Goal: Task Accomplishment & Management: Use online tool/utility

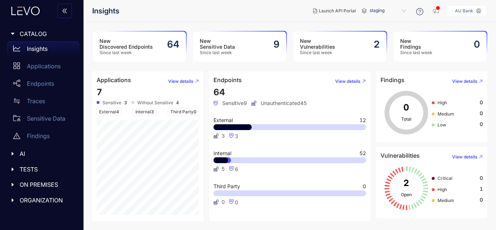
click at [33, 30] on span "CATALOG" at bounding box center [47, 33] width 54 height 7
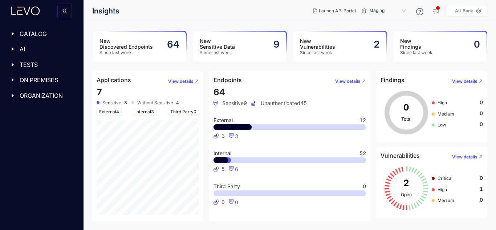
click at [33, 30] on span "CATALOG" at bounding box center [47, 33] width 54 height 7
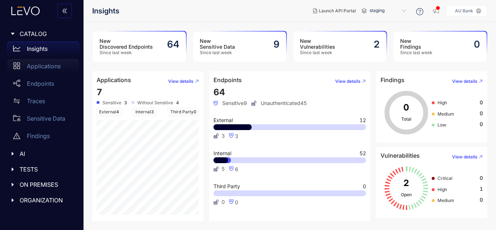
click at [35, 68] on p "Applications" at bounding box center [44, 66] width 34 height 7
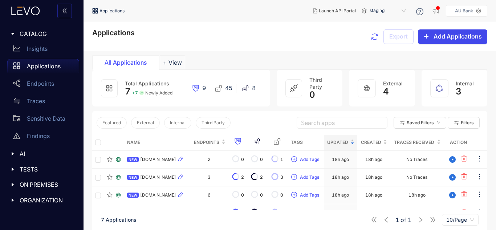
click at [471, 37] on span "Add Applications" at bounding box center [457, 36] width 48 height 7
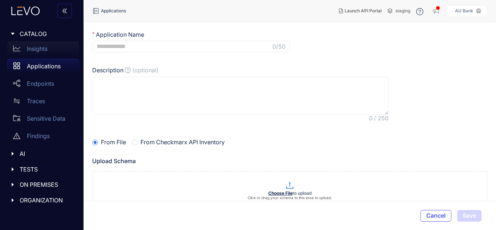
click at [34, 51] on p "Insights" at bounding box center [37, 48] width 21 height 7
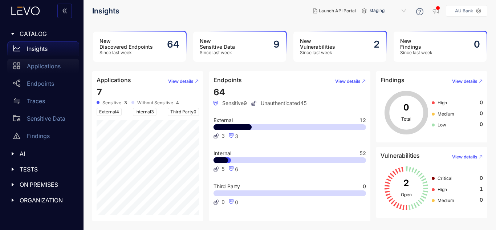
click at [40, 67] on p "Applications" at bounding box center [44, 66] width 34 height 7
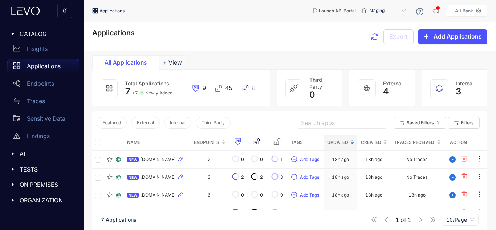
click at [37, 183] on span "ON PREMISES" at bounding box center [47, 184] width 54 height 7
click at [50, 199] on p "Deployments" at bounding box center [45, 199] width 36 height 7
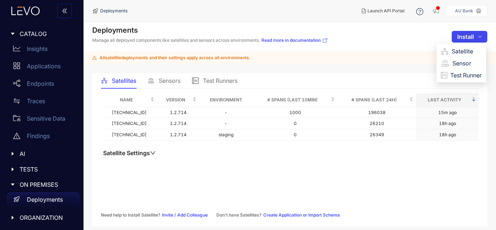
click at [477, 38] on button "Install" at bounding box center [470, 37] width 36 height 12
click at [461, 73] on span "Test Runner" at bounding box center [466, 75] width 32 height 8
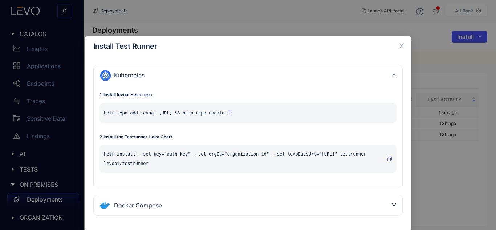
scroll to position [9, 0]
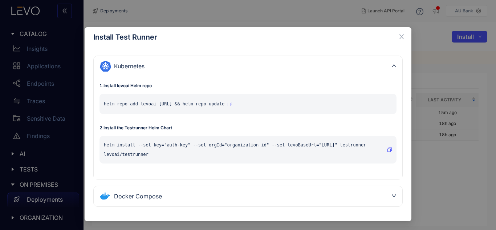
click at [242, 199] on div "Docker Compose" at bounding box center [243, 196] width 288 height 12
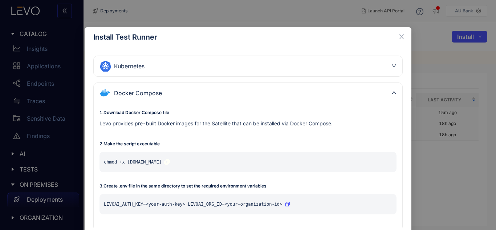
scroll to position [33, 0]
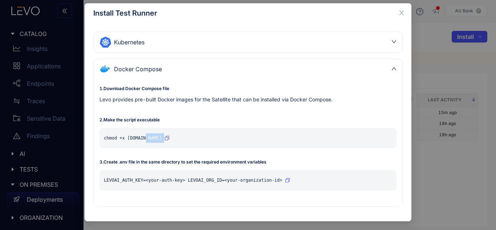
drag, startPoint x: 141, startPoint y: 136, endPoint x: 183, endPoint y: 139, distance: 42.5
click at [183, 139] on div "chmod +x [DOMAIN_NAME]" at bounding box center [247, 138] width 297 height 20
click at [403, 12] on icon "close" at bounding box center [401, 12] width 7 height 7
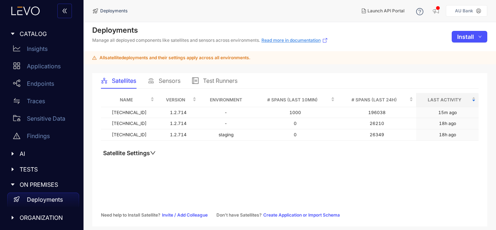
click at [276, 38] on link "Read more in documentation" at bounding box center [294, 40] width 66 height 6
click at [35, 215] on span "ORGANIZATION" at bounding box center [47, 217] width 54 height 7
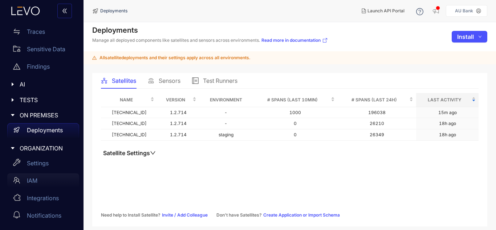
click at [30, 181] on p "IAM" at bounding box center [32, 180] width 11 height 7
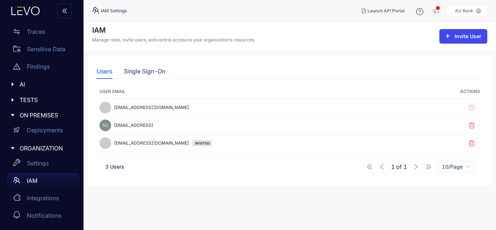
click at [466, 39] on span "Invite User" at bounding box center [467, 36] width 27 height 6
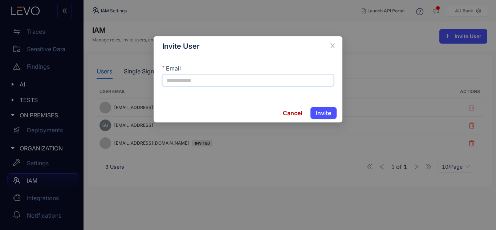
click at [301, 74] on input "Email" at bounding box center [247, 80] width 171 height 12
type input "**********"
click at [310, 107] on button "Invite" at bounding box center [323, 113] width 26 height 12
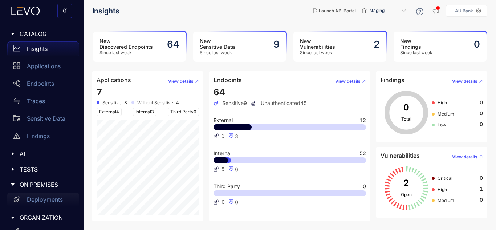
click at [30, 198] on p "Deployments" at bounding box center [45, 199] width 36 height 7
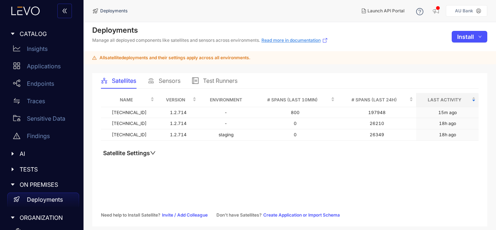
click at [281, 42] on link "Read more in documentation" at bounding box center [294, 40] width 66 height 6
click at [294, 39] on link "Read more in documentation" at bounding box center [294, 40] width 66 height 6
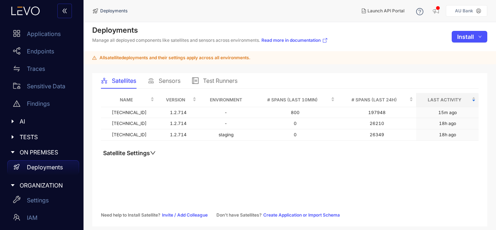
scroll to position [69, 0]
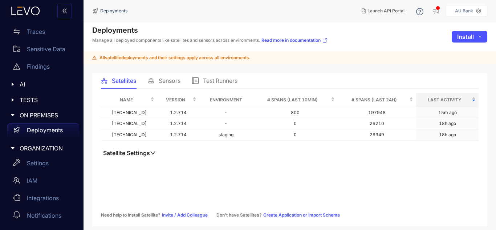
click at [208, 78] on span "Test Runners" at bounding box center [220, 80] width 34 height 7
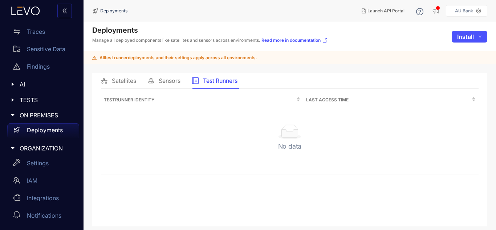
click at [172, 80] on span "Sensors" at bounding box center [170, 80] width 22 height 7
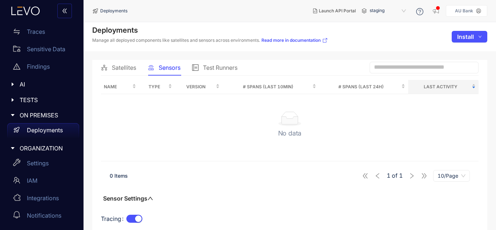
click at [120, 64] on span "Satellites" at bounding box center [124, 67] width 24 height 7
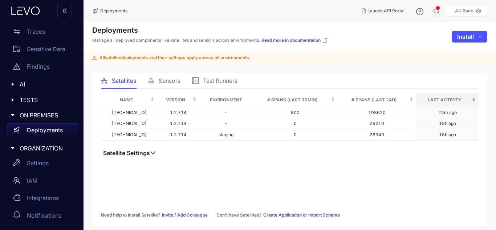
click at [438, 8] on div "button" at bounding box center [438, 8] width 4 height 4
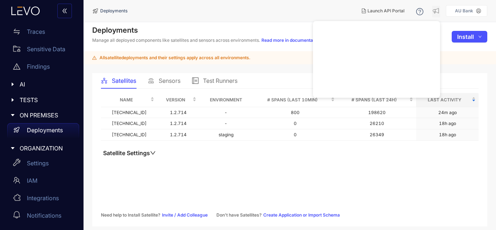
click at [331, 11] on nav "Deployments" at bounding box center [224, 10] width 264 height 13
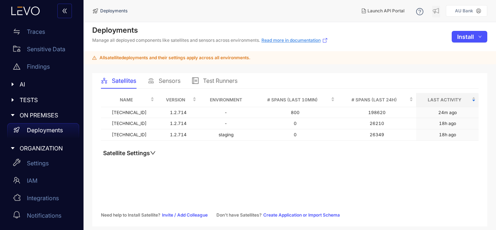
click at [286, 40] on link "Read more in documentation" at bounding box center [294, 40] width 66 height 6
click at [12, 85] on icon "caret-right" at bounding box center [13, 85] width 2 height 4
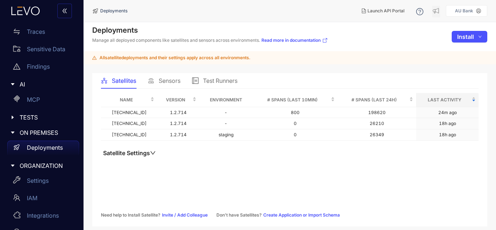
click at [12, 85] on icon "caret-right" at bounding box center [12, 84] width 5 height 5
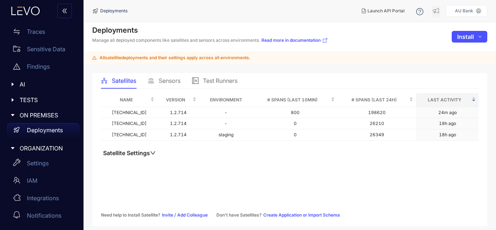
click at [169, 80] on span "Sensors" at bounding box center [170, 80] width 22 height 7
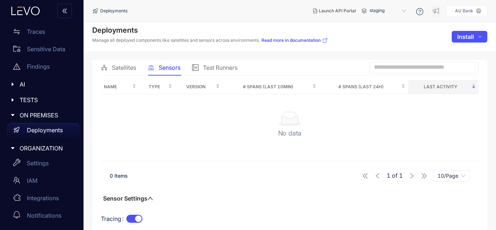
click at [217, 64] on span "Test Runners" at bounding box center [220, 67] width 34 height 7
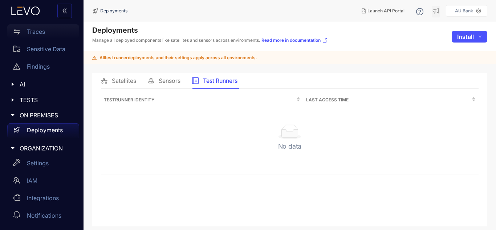
click at [30, 36] on div "Traces" at bounding box center [43, 31] width 72 height 15
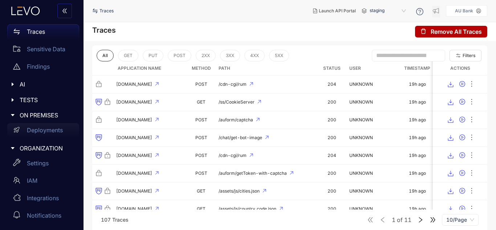
click at [31, 132] on p "Deployments" at bounding box center [45, 130] width 36 height 7
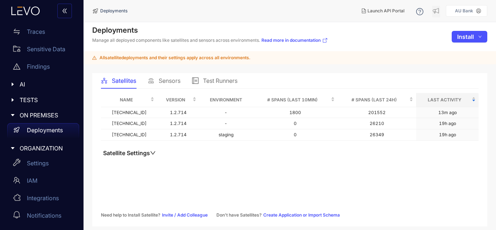
click at [176, 54] on div "All satellite deployments and their settings apply across all environments." at bounding box center [289, 57] width 412 height 13
click at [294, 40] on link "Read more in documentation" at bounding box center [294, 40] width 66 height 6
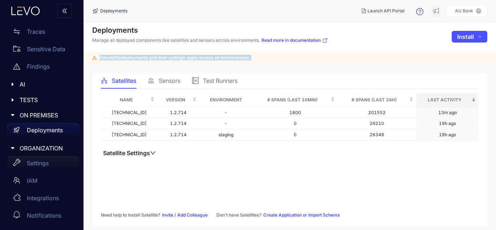
click at [36, 165] on p "Settings" at bounding box center [38, 163] width 22 height 7
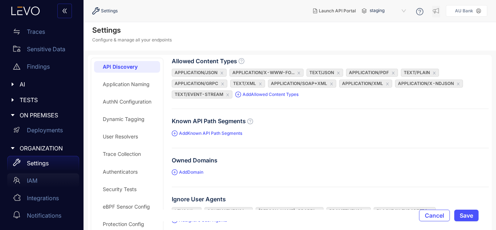
click at [32, 181] on p "IAM" at bounding box center [32, 180] width 11 height 7
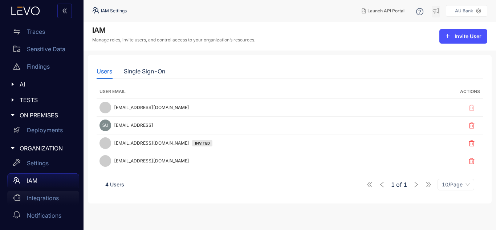
click at [44, 198] on p "Integrations" at bounding box center [43, 198] width 32 height 7
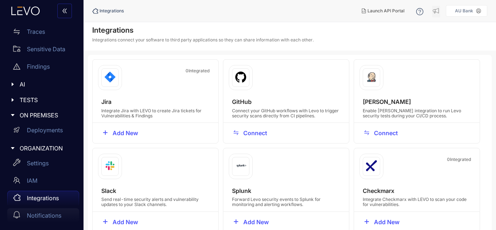
click at [37, 214] on p "Notifications" at bounding box center [44, 215] width 34 height 7
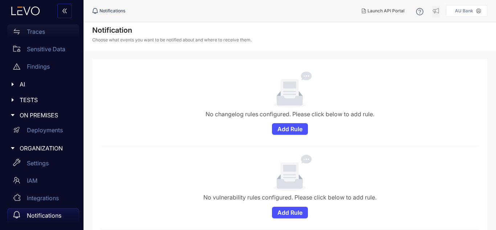
click at [28, 32] on p "Traces" at bounding box center [36, 31] width 18 height 7
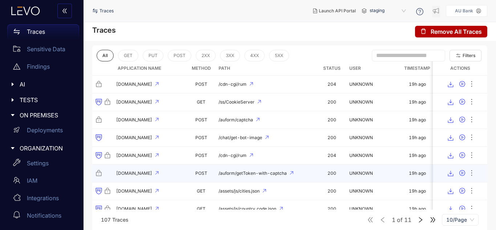
scroll to position [0, 0]
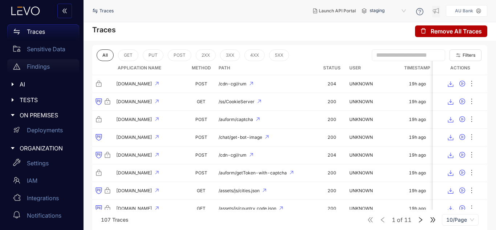
click at [31, 66] on p "Findings" at bounding box center [38, 66] width 23 height 7
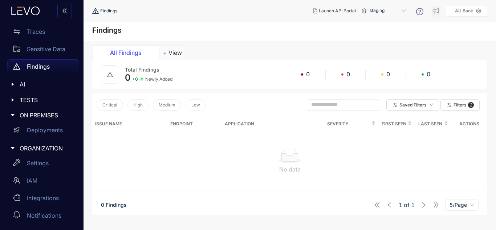
scroll to position [42, 0]
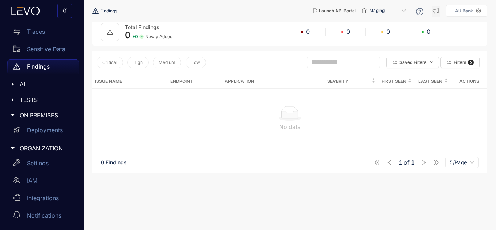
click at [19, 80] on div "AI" at bounding box center [41, 84] width 75 height 15
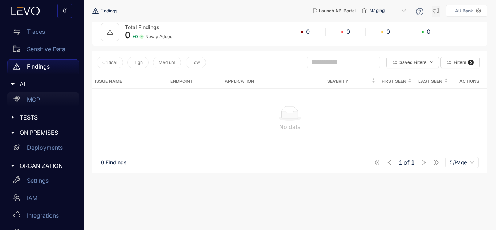
click at [29, 98] on p "MCP" at bounding box center [33, 99] width 13 height 7
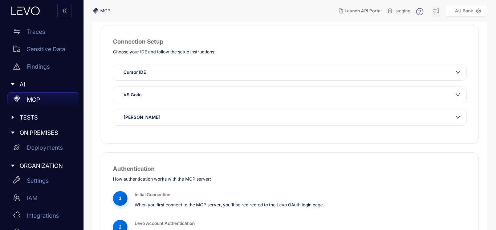
scroll to position [43, 0]
click at [213, 95] on div "VS Code" at bounding box center [285, 94] width 332 height 7
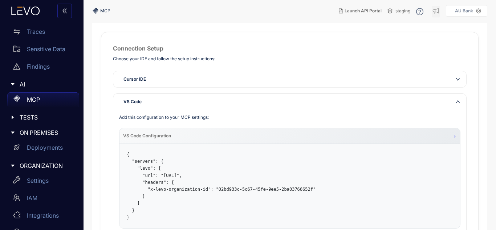
scroll to position [35, 0]
click at [233, 110] on div "Add this configuration to your MCP settings: VS Code Configuration { "servers":…" at bounding box center [289, 205] width 353 height 190
click at [222, 105] on div "VS Code" at bounding box center [285, 102] width 332 height 7
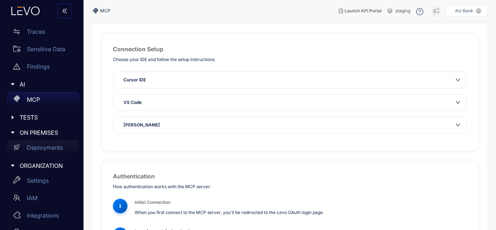
click at [37, 147] on p "Deployments" at bounding box center [45, 147] width 36 height 7
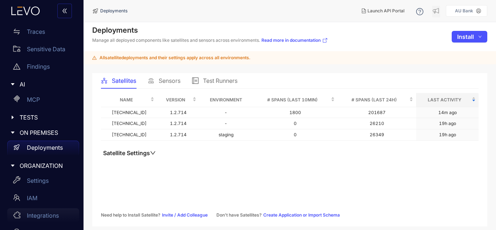
click at [48, 213] on p "Integrations" at bounding box center [43, 215] width 32 height 7
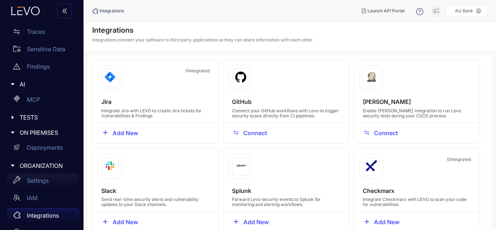
scroll to position [87, 0]
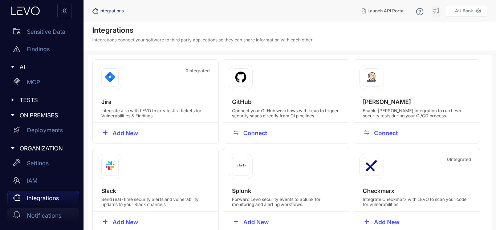
click at [38, 215] on p "Notifications" at bounding box center [44, 215] width 34 height 7
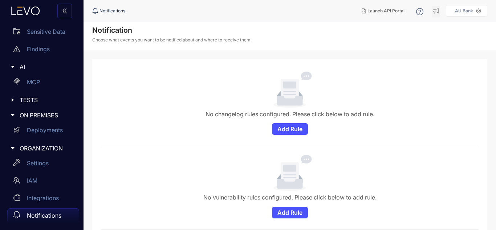
click at [26, 103] on div "TESTS" at bounding box center [41, 99] width 75 height 15
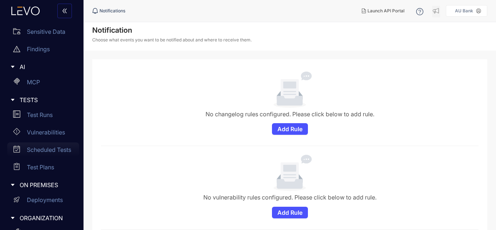
click at [47, 152] on p "Scheduled Tests" at bounding box center [49, 149] width 44 height 7
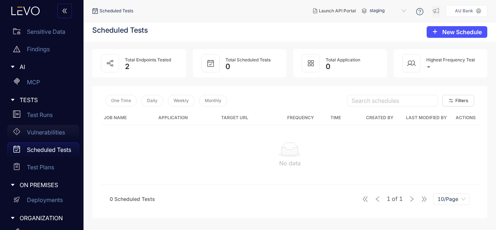
click at [47, 129] on p "Vulnerabilities" at bounding box center [46, 132] width 38 height 7
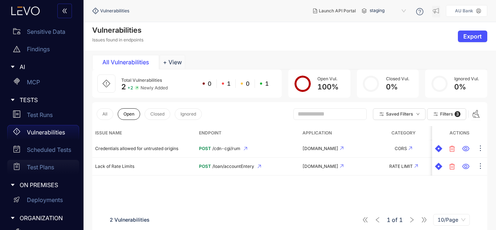
click at [38, 162] on div "Test Plans" at bounding box center [43, 167] width 72 height 15
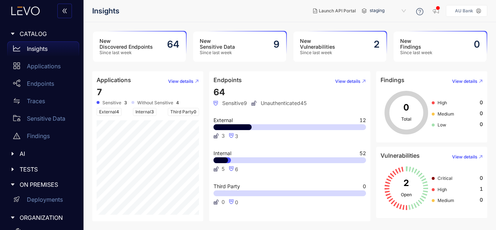
click at [481, 11] on icon at bounding box center [478, 10] width 5 height 5
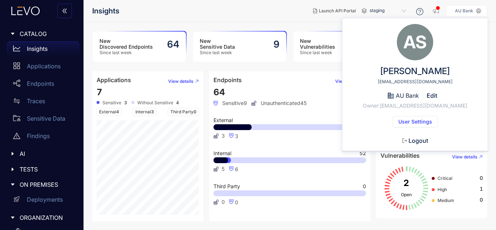
click at [410, 138] on span "Logout" at bounding box center [418, 140] width 20 height 7
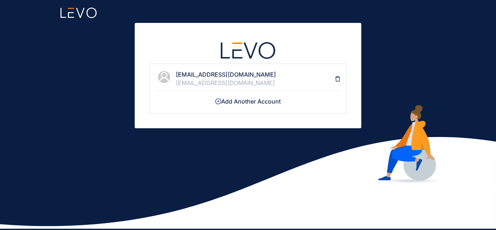
click at [205, 83] on div "[EMAIL_ADDRESS][DOMAIN_NAME]" at bounding box center [255, 82] width 159 height 7
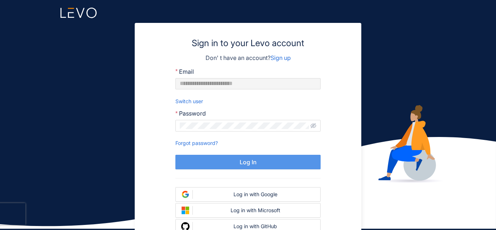
click at [218, 156] on button "Log In" at bounding box center [247, 162] width 145 height 15
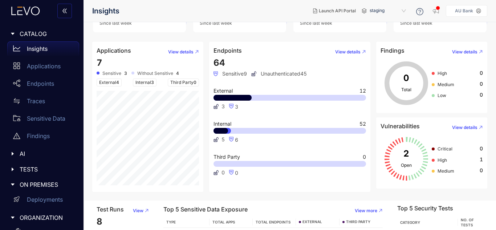
scroll to position [90, 0]
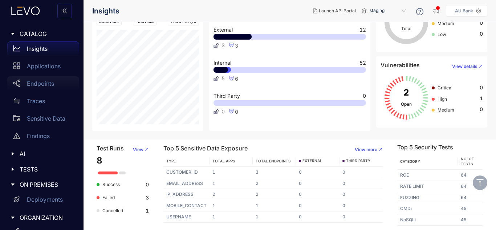
click at [33, 89] on div "Endpoints" at bounding box center [43, 83] width 72 height 15
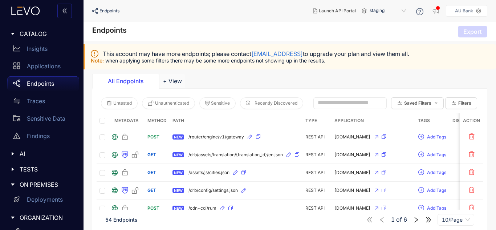
click at [42, 80] on p "Endpoints" at bounding box center [40, 83] width 27 height 7
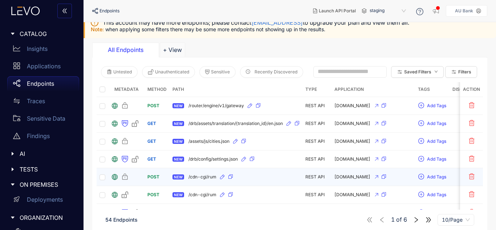
scroll to position [111, 0]
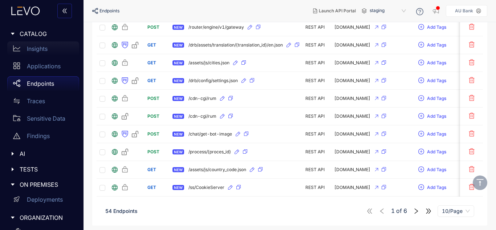
click at [40, 46] on p "Insights" at bounding box center [37, 48] width 21 height 7
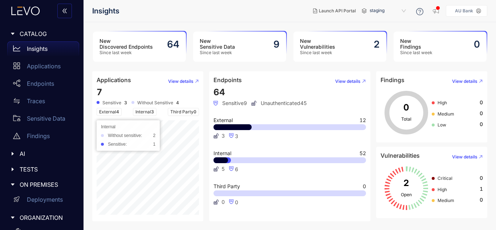
scroll to position [90, 0]
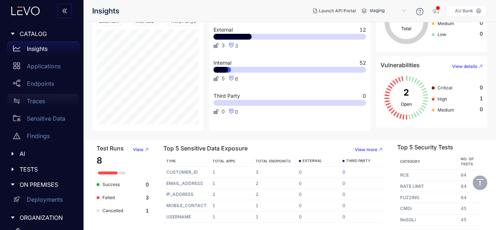
click at [23, 97] on div "Traces" at bounding box center [43, 101] width 72 height 15
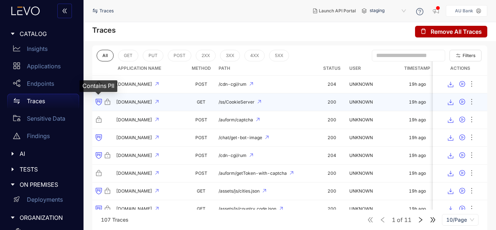
click at [99, 102] on icon at bounding box center [99, 101] width 0 height 3
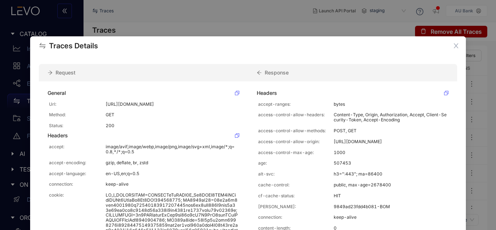
drag, startPoint x: 260, startPoint y: 77, endPoint x: 296, endPoint y: 73, distance: 35.8
click at [296, 73] on div "Response" at bounding box center [352, 72] width 209 height 17
drag, startPoint x: 296, startPoint y: 73, endPoint x: 286, endPoint y: 69, distance: 11.1
click at [286, 69] on div "Response" at bounding box center [352, 72] width 209 height 17
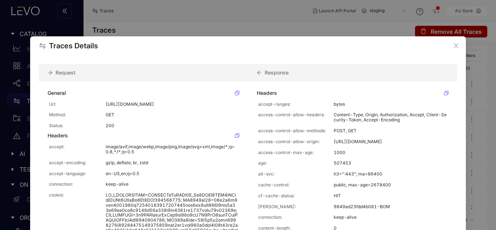
click at [286, 69] on div "Response" at bounding box center [352, 72] width 209 height 17
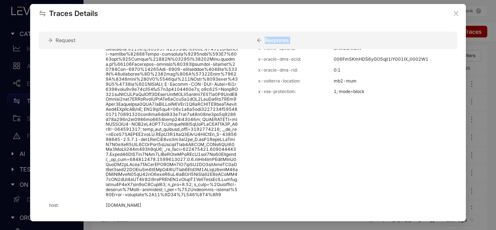
scroll to position [427, 0]
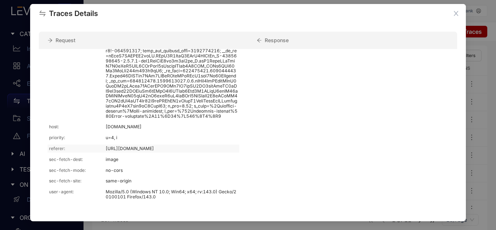
click at [209, 146] on p "https://www.aubank.in/personal-banking/digital-banking/au-0101/au-0101-netbanki…" at bounding box center [172, 148] width 132 height 5
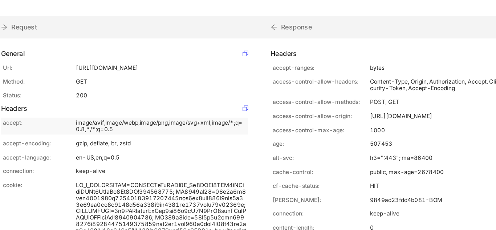
scroll to position [0, 0]
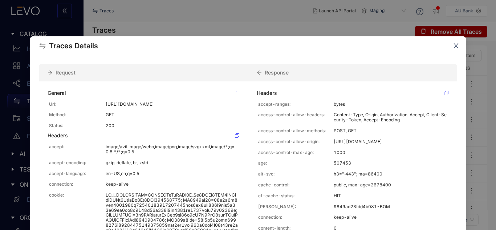
click at [454, 46] on icon "close" at bounding box center [456, 46] width 5 height 5
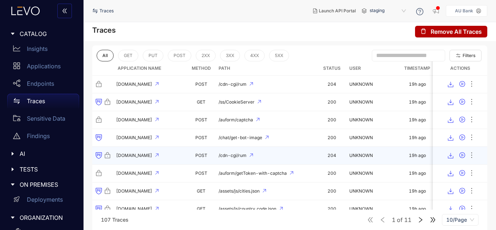
scroll to position [50, 0]
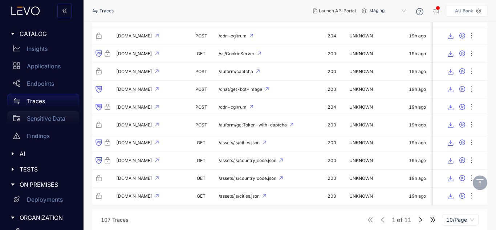
click at [36, 126] on link "Sensitive Data" at bounding box center [43, 119] width 72 height 17
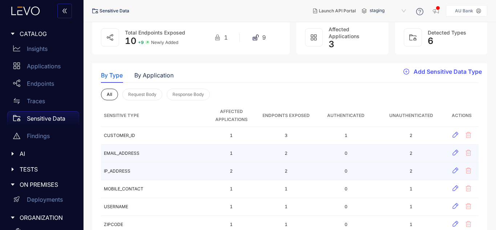
scroll to position [20, 0]
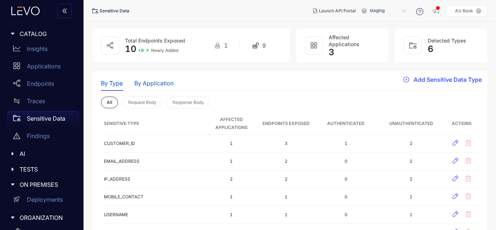
click at [152, 81] on div "By Application" at bounding box center [153, 83] width 39 height 7
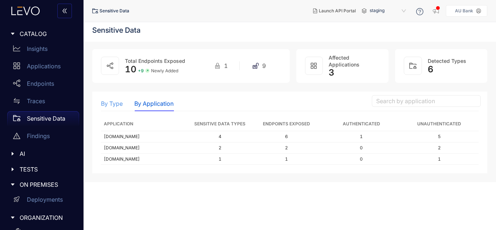
click at [117, 109] on div "By Type" at bounding box center [112, 103] width 22 height 15
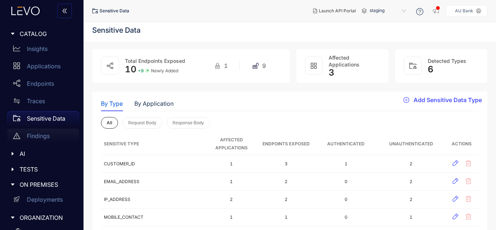
click at [30, 133] on p "Findings" at bounding box center [38, 135] width 23 height 7
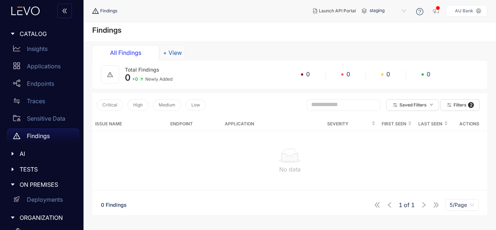
click at [173, 55] on button "+ View" at bounding box center [172, 52] width 25 height 15
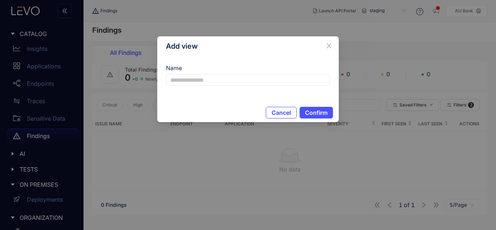
click at [274, 115] on span "Cancel" at bounding box center [280, 112] width 19 height 7
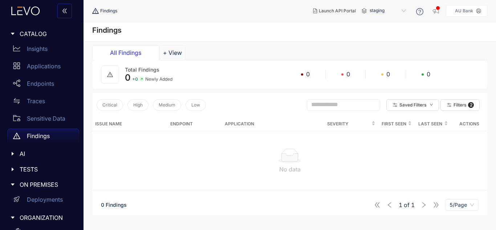
click at [12, 154] on icon "caret-right" at bounding box center [13, 154] width 2 height 4
click at [27, 169] on p "MCP" at bounding box center [33, 169] width 13 height 7
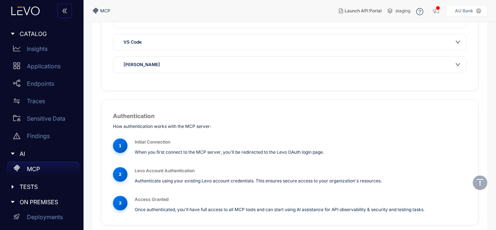
scroll to position [108, 0]
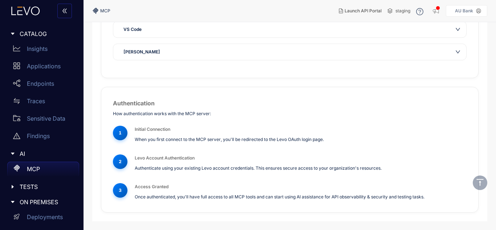
click at [12, 187] on icon "caret-right" at bounding box center [12, 186] width 5 height 5
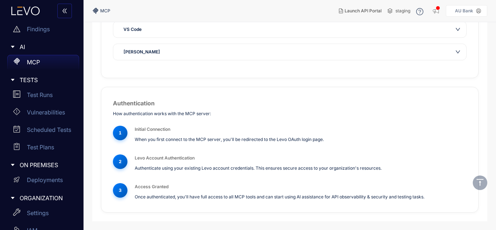
scroll to position [107, 0]
click at [32, 97] on p "Test Runs" at bounding box center [40, 94] width 26 height 7
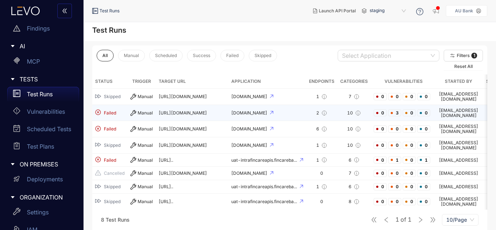
click at [185, 105] on td "[URL][DOMAIN_NAME]" at bounding box center [192, 113] width 73 height 16
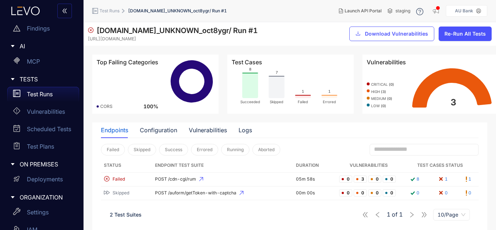
scroll to position [5, 0]
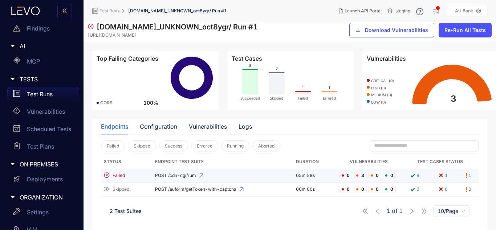
click at [149, 175] on td "Failed" at bounding box center [126, 176] width 51 height 14
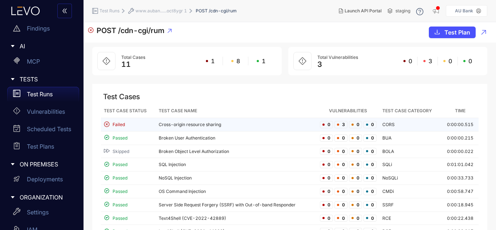
click at [127, 124] on div "Failed" at bounding box center [128, 124] width 49 height 7
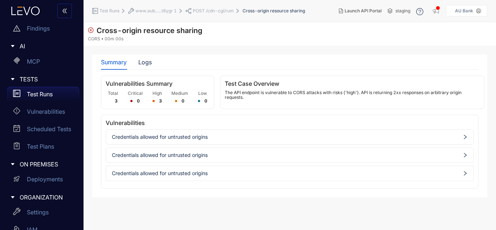
click at [175, 141] on div "Credentials allowed for untrusted origins" at bounding box center [289, 137] width 367 height 12
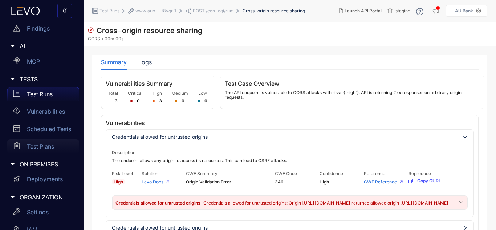
scroll to position [156, 0]
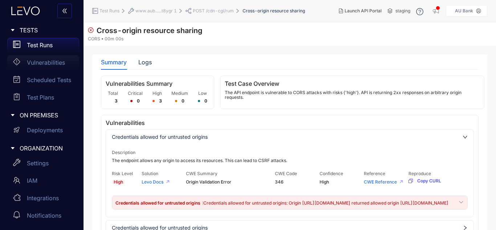
click at [35, 65] on p "Vulnerabilities" at bounding box center [46, 62] width 38 height 7
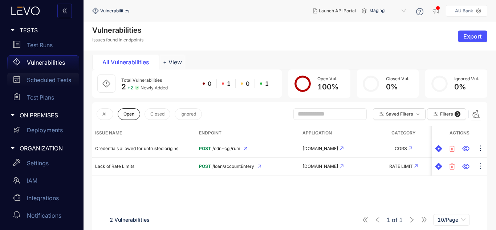
click at [42, 86] on div "Scheduled Tests" at bounding box center [43, 80] width 72 height 15
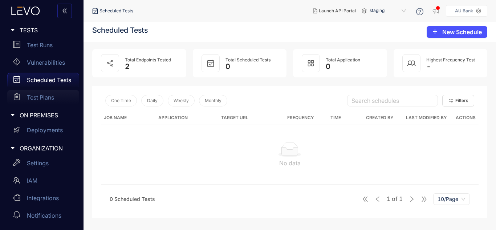
click at [38, 94] on p "Test Plans" at bounding box center [40, 97] width 27 height 7
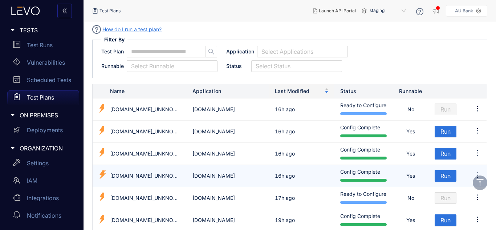
scroll to position [114, 0]
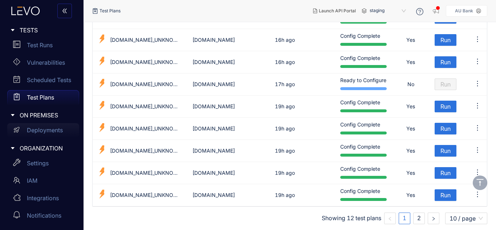
click at [38, 127] on p "Deployments" at bounding box center [45, 130] width 36 height 7
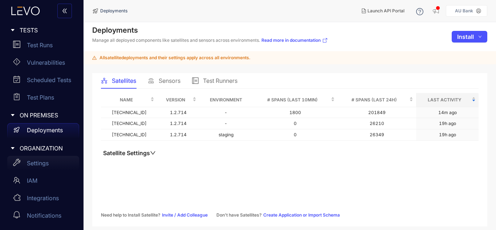
click at [34, 166] on p "Settings" at bounding box center [38, 163] width 22 height 7
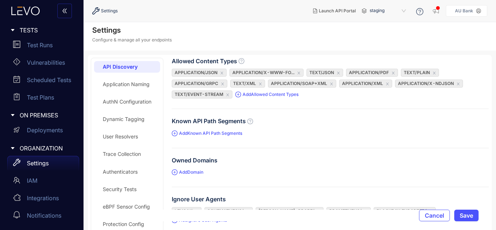
click at [122, 82] on div "Application Naming" at bounding box center [126, 84] width 47 height 6
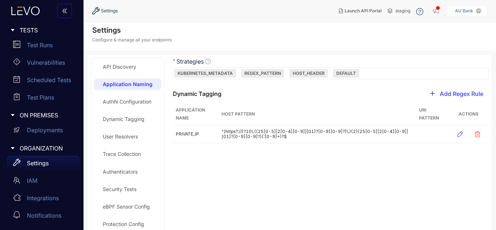
click at [120, 105] on div "AuthN Configuration" at bounding box center [127, 102] width 67 height 12
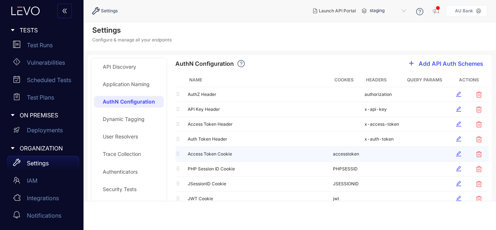
scroll to position [40, 0]
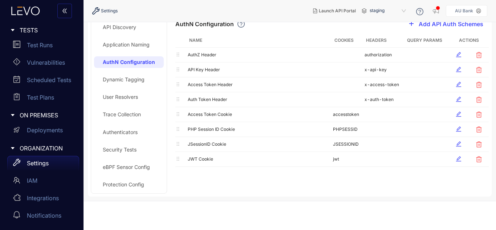
click at [106, 75] on div "Dynamic Tagging" at bounding box center [129, 80] width 70 height 12
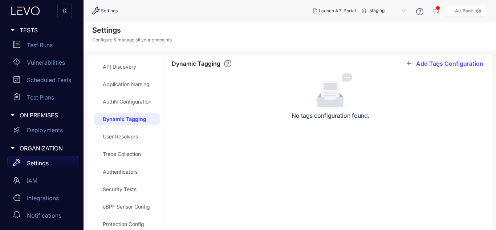
click at [117, 131] on div "User Resolvers" at bounding box center [127, 137] width 66 height 12
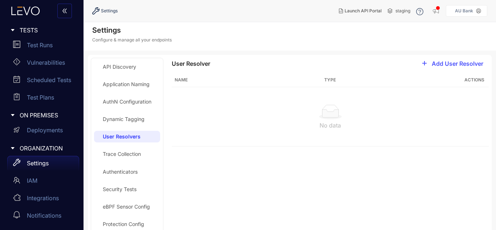
scroll to position [11, 0]
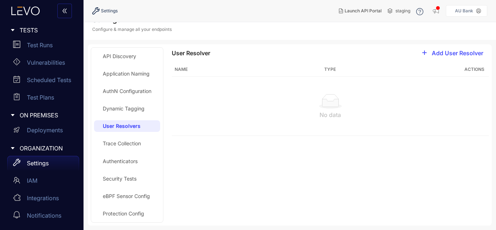
click at [114, 140] on div "Trace Collection" at bounding box center [122, 143] width 38 height 6
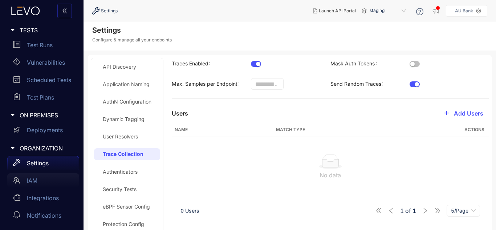
click at [44, 185] on div "IAM" at bounding box center [43, 180] width 72 height 15
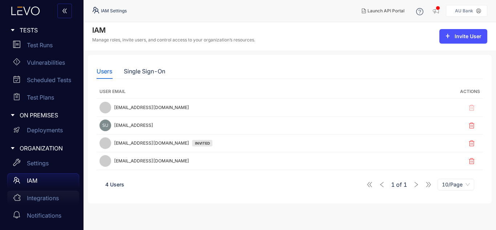
click at [38, 203] on div "Integrations" at bounding box center [43, 198] width 72 height 15
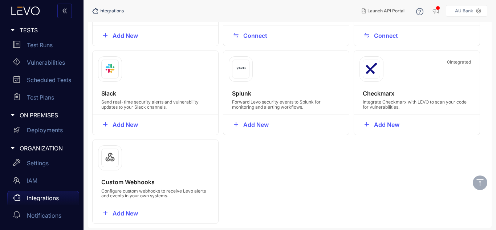
scroll to position [100, 0]
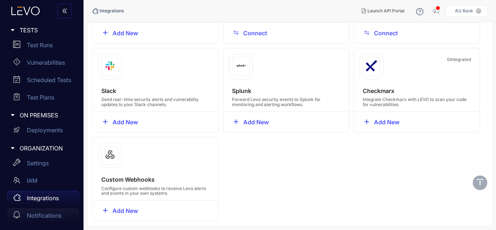
click at [37, 212] on p "Notifications" at bounding box center [44, 215] width 34 height 7
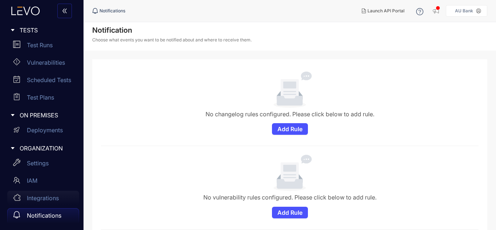
click at [40, 200] on p "Integrations" at bounding box center [43, 198] width 32 height 7
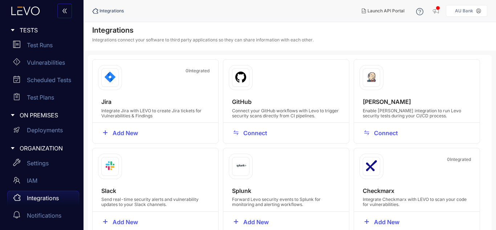
scroll to position [100, 0]
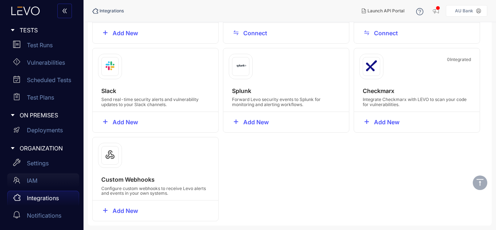
click at [25, 178] on div "IAM" at bounding box center [43, 180] width 72 height 15
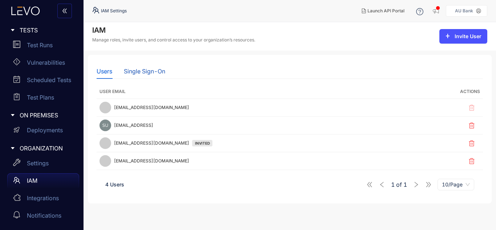
click at [147, 74] on div "Single Sign-On" at bounding box center [144, 71] width 41 height 7
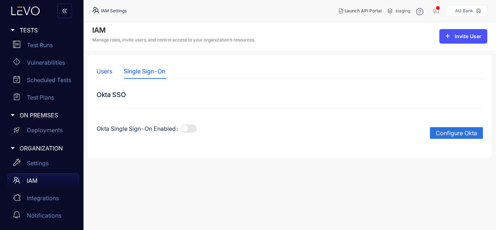
click at [110, 72] on div "Users" at bounding box center [105, 71] width 16 height 7
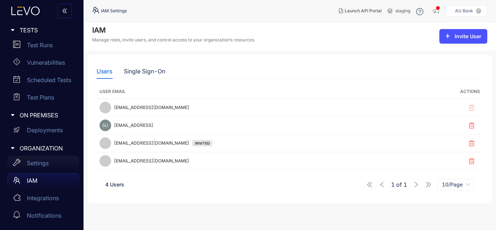
click at [33, 161] on p "Settings" at bounding box center [38, 163] width 22 height 7
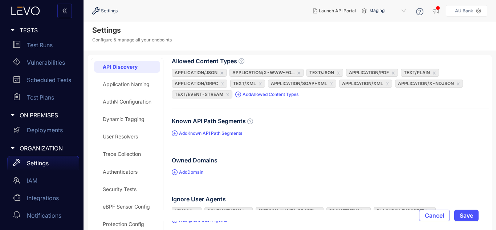
click at [136, 89] on div "Application Naming" at bounding box center [127, 84] width 66 height 12
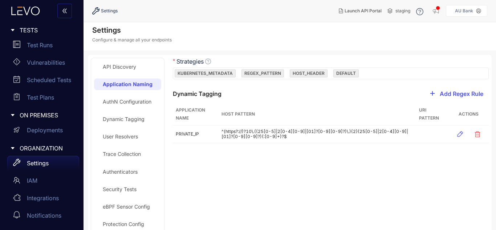
click at [131, 99] on div "AuthN Configuration" at bounding box center [127, 102] width 49 height 6
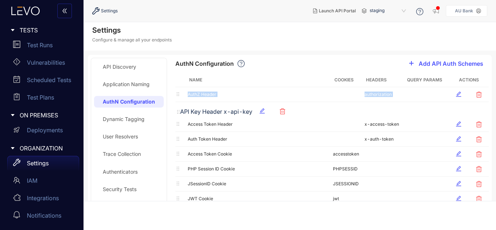
drag, startPoint x: 176, startPoint y: 109, endPoint x: 179, endPoint y: 112, distance: 4.1
click at [179, 112] on table "Name Cookies Headers Query Params Actions AuthZ Header authorization API Key He…" at bounding box center [331, 139] width 313 height 133
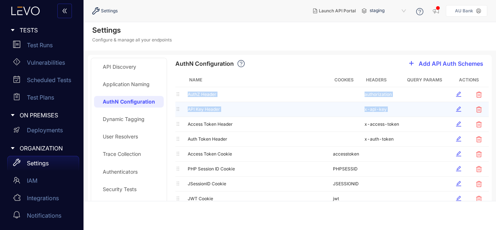
click at [271, 113] on td "API Key Header" at bounding box center [258, 109] width 145 height 15
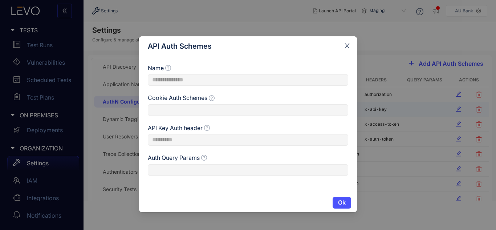
click at [346, 48] on icon "close" at bounding box center [347, 45] width 7 height 7
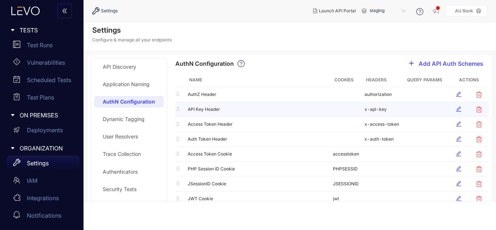
scroll to position [40, 0]
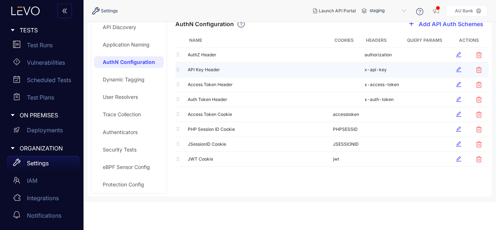
click at [115, 81] on div "Dynamic Tagging" at bounding box center [124, 80] width 42 height 6
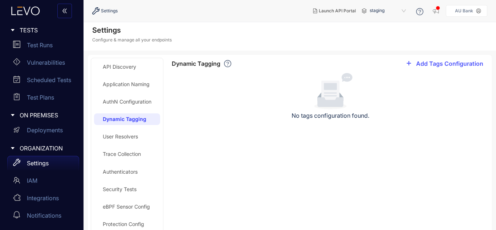
click at [122, 138] on div "User Resolvers" at bounding box center [120, 137] width 35 height 6
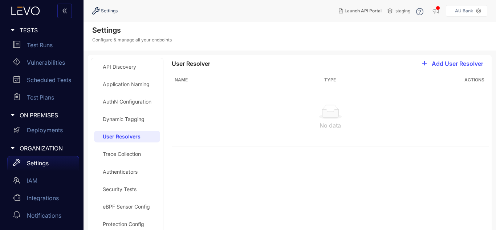
scroll to position [11, 0]
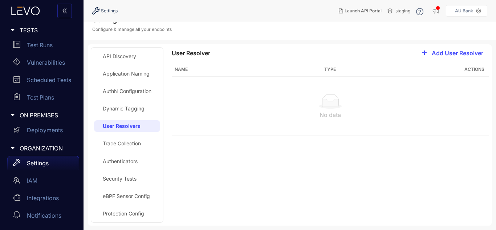
click at [122, 142] on div "Trace Collection" at bounding box center [122, 143] width 38 height 6
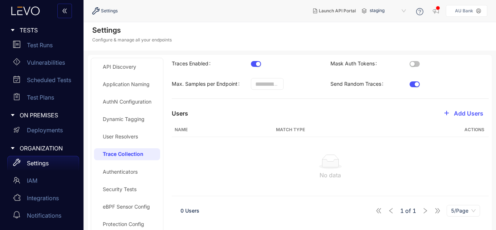
scroll to position [11, 0]
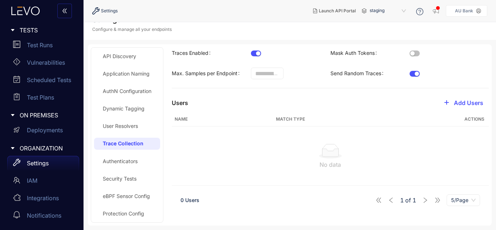
click at [121, 166] on div "Authenticators" at bounding box center [127, 161] width 66 height 12
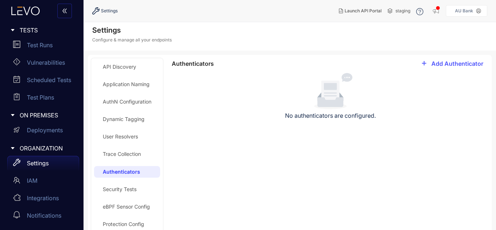
scroll to position [11, 0]
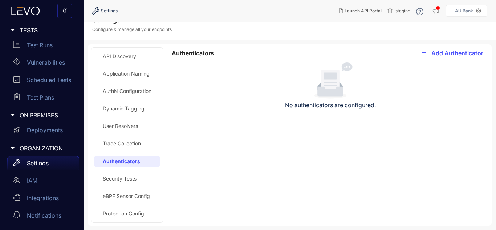
click at [131, 177] on div "Security Tests" at bounding box center [120, 179] width 34 height 6
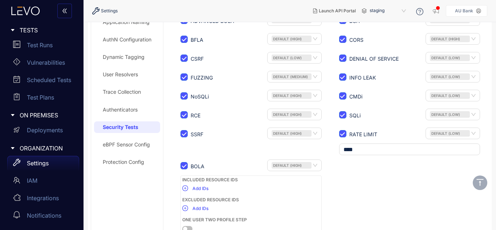
scroll to position [77, 0]
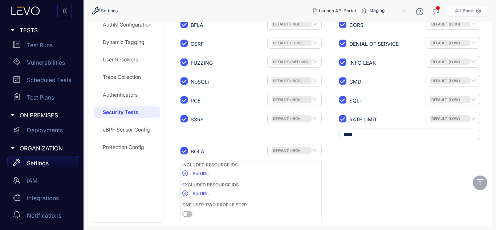
click at [130, 129] on div "eBPF Sensor Config" at bounding box center [126, 130] width 47 height 6
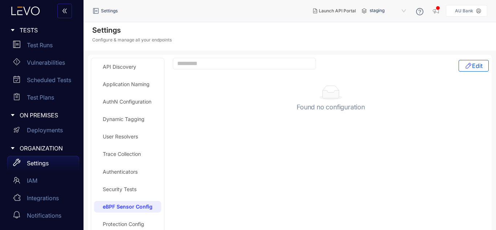
scroll to position [11, 0]
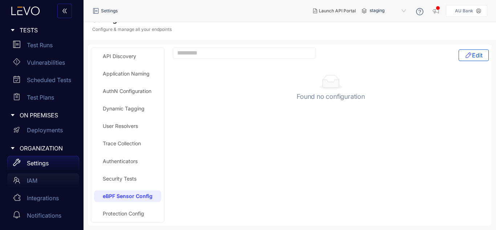
click at [39, 185] on div "IAM" at bounding box center [43, 180] width 72 height 15
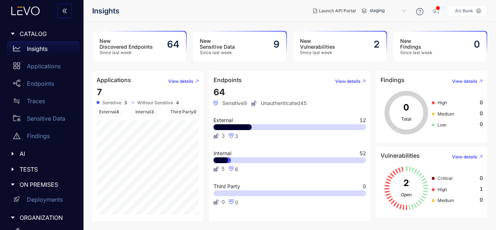
click at [219, 41] on h3 "New Sensitive Data" at bounding box center [217, 44] width 35 height 12
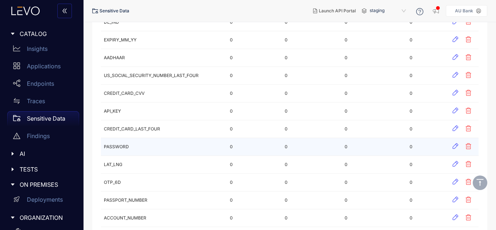
scroll to position [266, 0]
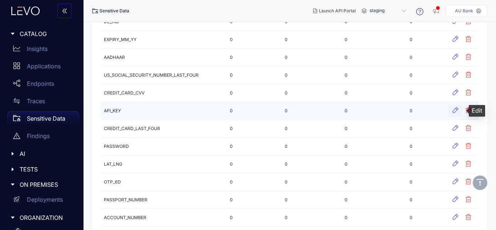
click at [456, 111] on icon "button" at bounding box center [455, 109] width 7 height 7
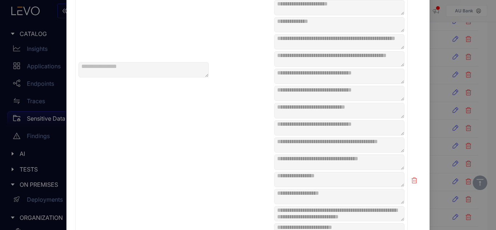
scroll to position [0, 0]
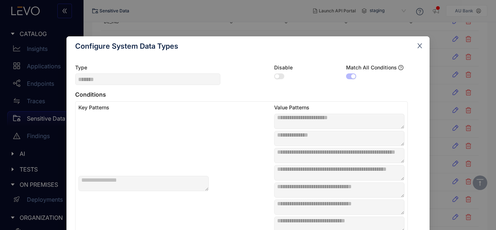
click at [419, 47] on icon "close" at bounding box center [419, 45] width 7 height 7
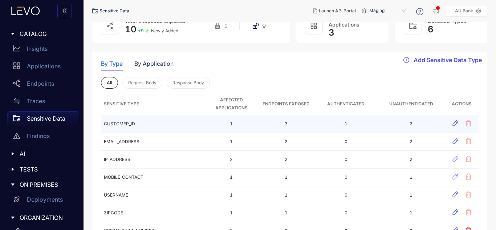
scroll to position [40, 0]
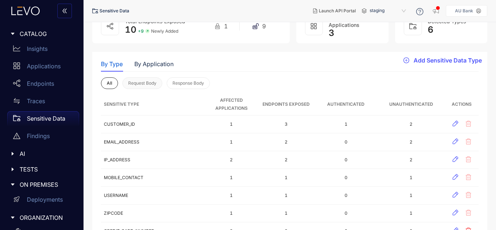
click at [139, 86] on button "Request Body" at bounding box center [142, 83] width 40 height 12
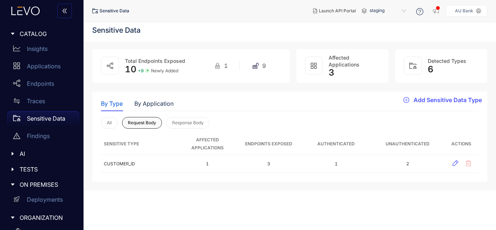
scroll to position [0, 0]
click at [182, 122] on span "Response Body" at bounding box center [188, 122] width 32 height 5
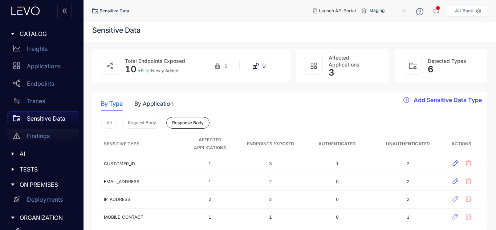
click at [39, 140] on div "Findings" at bounding box center [43, 135] width 72 height 15
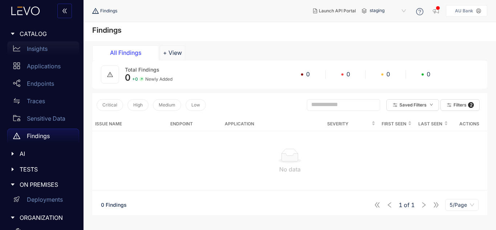
click at [29, 54] on div "Insights" at bounding box center [43, 48] width 72 height 15
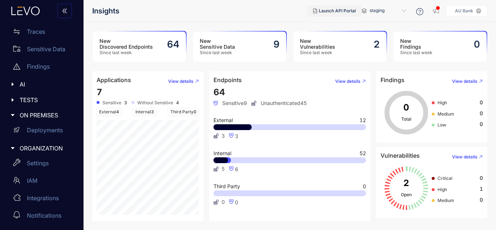
click at [333, 8] on button "Launch API Portal" at bounding box center [334, 11] width 54 height 12
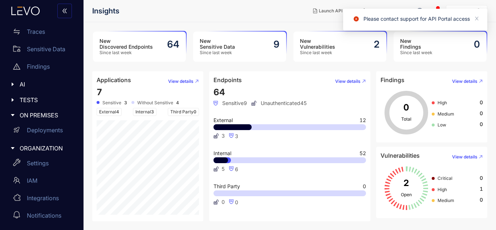
click at [278, 16] on nav "Insights" at bounding box center [199, 10] width 215 height 13
click at [477, 20] on icon "close" at bounding box center [476, 18] width 5 height 5
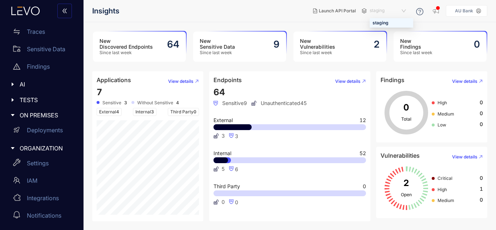
click at [381, 10] on span "staging" at bounding box center [388, 11] width 38 height 12
click at [390, 23] on div "staging" at bounding box center [391, 23] width 38 height 8
click at [41, 196] on p "Integrations" at bounding box center [43, 198] width 32 height 7
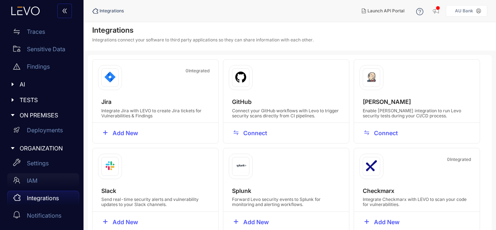
click at [36, 176] on div "IAM" at bounding box center [43, 180] width 72 height 15
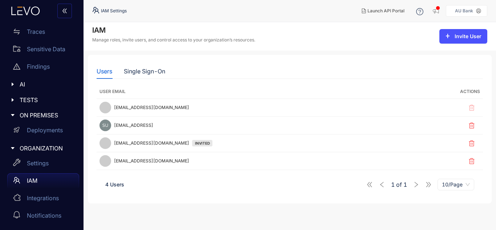
click at [14, 98] on icon "caret-right" at bounding box center [12, 99] width 5 height 5
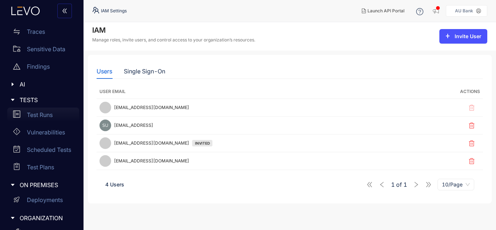
click at [29, 112] on p "Test Runs" at bounding box center [40, 114] width 26 height 7
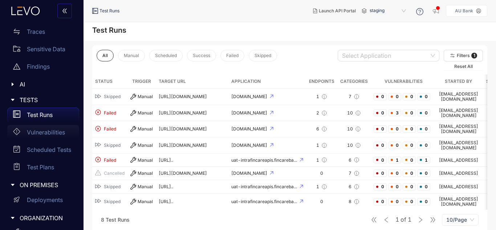
click at [39, 133] on p "Vulnerabilities" at bounding box center [46, 132] width 38 height 7
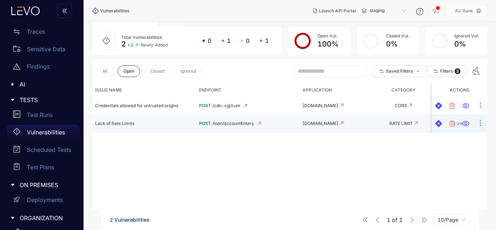
scroll to position [43, 0]
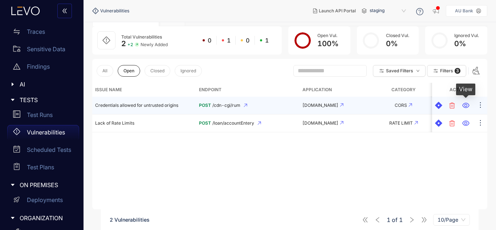
click at [464, 105] on icon at bounding box center [465, 105] width 7 height 7
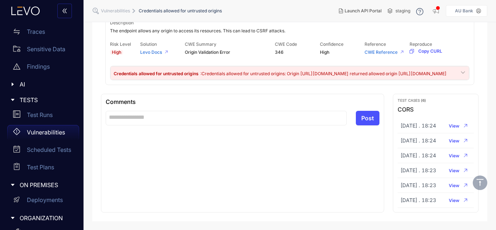
scroll to position [88, 0]
click at [39, 152] on p "Scheduled Tests" at bounding box center [49, 149] width 44 height 7
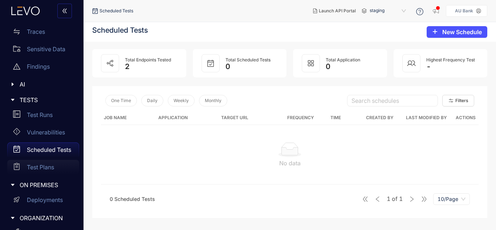
click at [56, 163] on div "Test Plans" at bounding box center [43, 167] width 72 height 15
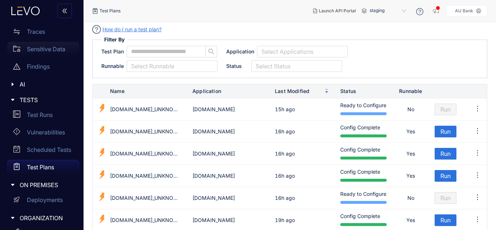
click at [41, 51] on p "Sensitive Data" at bounding box center [46, 49] width 38 height 7
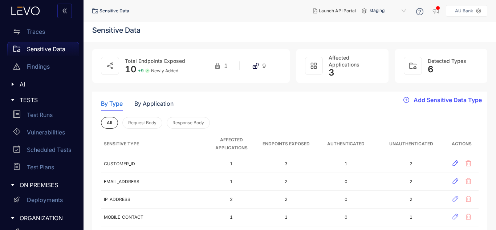
click at [105, 68] on div at bounding box center [110, 66] width 18 height 18
click at [146, 68] on icon at bounding box center [147, 70] width 4 height 5
click at [150, 71] on span "+ 9 Newly Added" at bounding box center [158, 70] width 40 height 5
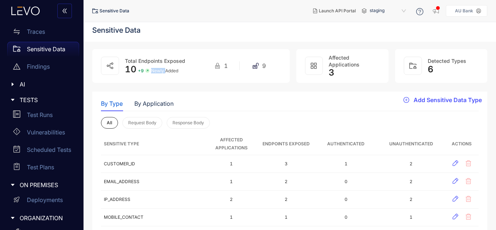
click at [150, 71] on span "+ 9 Newly Added" at bounding box center [158, 70] width 40 height 5
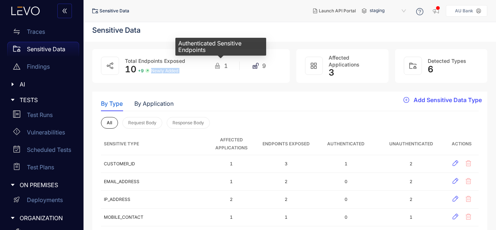
click at [214, 66] on icon at bounding box center [217, 65] width 7 height 7
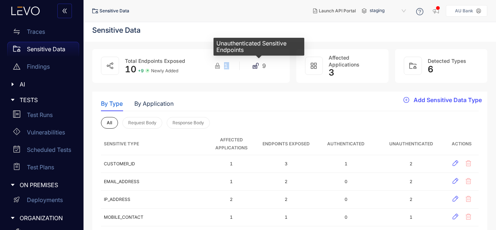
click at [262, 68] on span "9" at bounding box center [264, 65] width 4 height 7
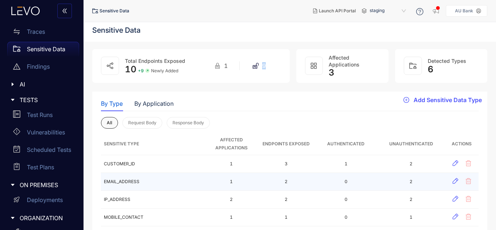
scroll to position [58, 0]
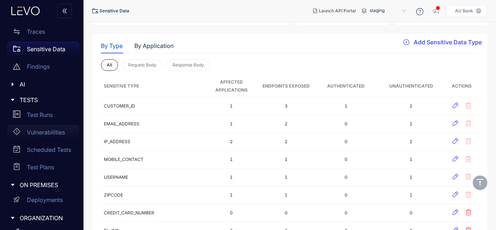
click at [40, 129] on p "Vulnerabilities" at bounding box center [46, 132] width 38 height 7
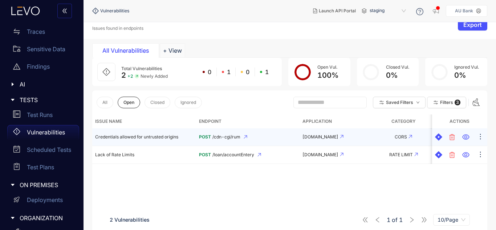
scroll to position [52, 0]
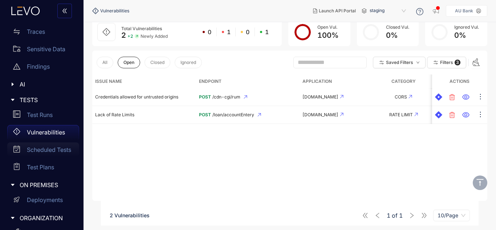
click at [46, 153] on p "Scheduled Tests" at bounding box center [49, 149] width 44 height 7
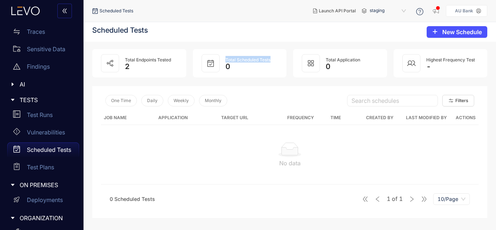
drag, startPoint x: 226, startPoint y: 61, endPoint x: 274, endPoint y: 62, distance: 47.9
click at [274, 62] on article "Total Scheduled Tests 0" at bounding box center [240, 63] width 94 height 28
click at [268, 62] on span "Total Scheduled Tests" at bounding box center [247, 59] width 45 height 5
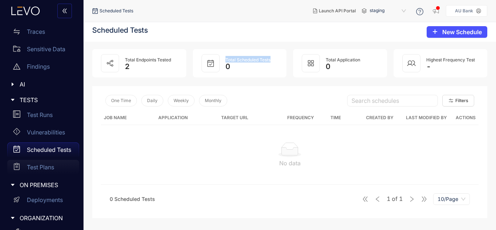
click at [41, 161] on div "Test Plans" at bounding box center [43, 167] width 72 height 15
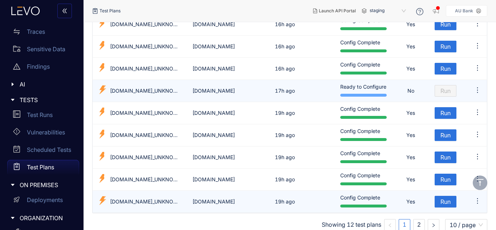
scroll to position [114, 0]
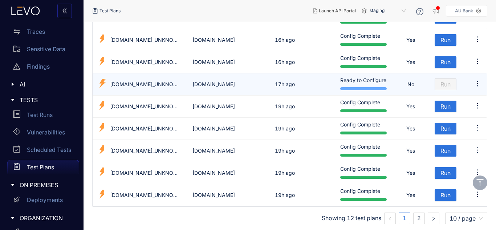
click at [478, 84] on icon "ellipsis" at bounding box center [477, 83] width 7 height 7
click at [394, 90] on td "No" at bounding box center [410, 84] width 36 height 22
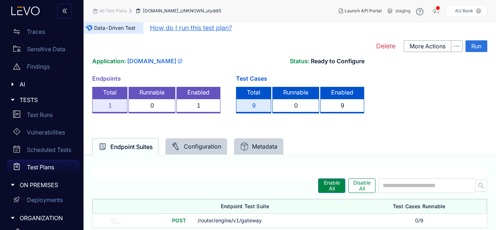
scroll to position [21, 0]
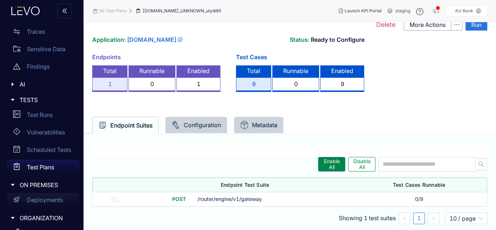
click at [34, 196] on div "Deployments" at bounding box center [43, 200] width 72 height 15
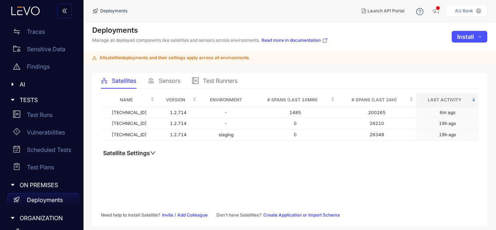
scroll to position [139, 0]
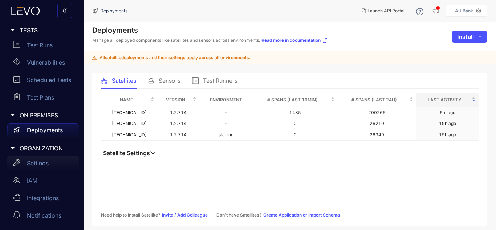
click at [36, 162] on p "Settings" at bounding box center [38, 163] width 22 height 7
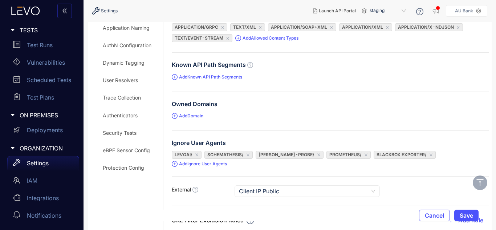
scroll to position [56, 0]
drag, startPoint x: 166, startPoint y: 168, endPoint x: 166, endPoint y: 188, distance: 19.6
click at [166, 188] on div "Allowed Content Types application/json application/x-www-fo... text/json applic…" at bounding box center [326, 170] width 326 height 337
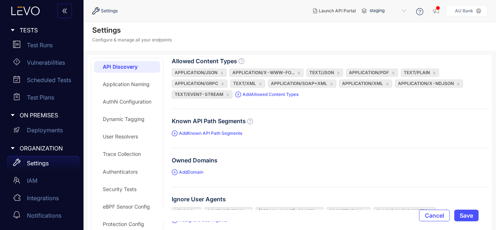
click at [142, 84] on div "Application Naming" at bounding box center [126, 84] width 47 height 6
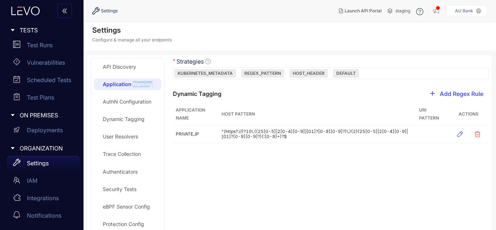
click at [142, 84] on div "Application Naming" at bounding box center [128, 84] width 50 height 6
click at [122, 108] on div "API Discovery Application Naming AuthN Configuration Dynamic Tagging User Resol…" at bounding box center [127, 145] width 67 height 169
click at [120, 103] on div "AuthN Configuration" at bounding box center [127, 102] width 49 height 6
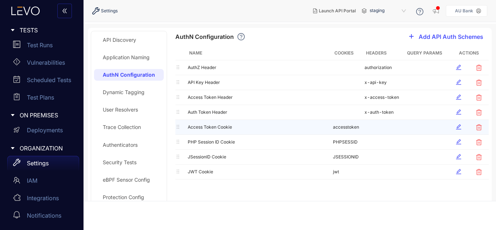
scroll to position [27, 0]
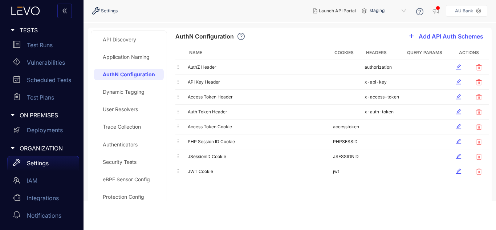
click at [120, 91] on div "Dynamic Tagging" at bounding box center [124, 92] width 42 height 6
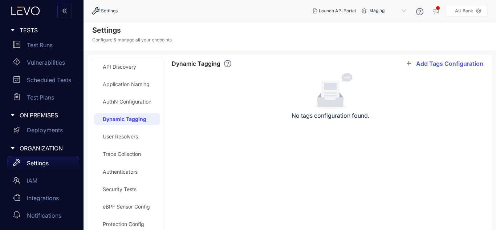
scroll to position [11, 0]
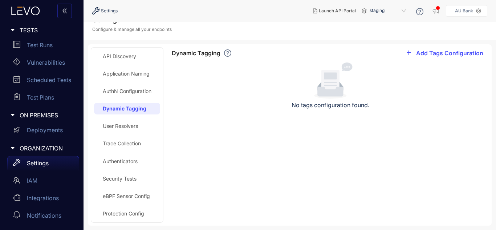
click at [122, 123] on div "User Resolvers" at bounding box center [120, 126] width 35 height 6
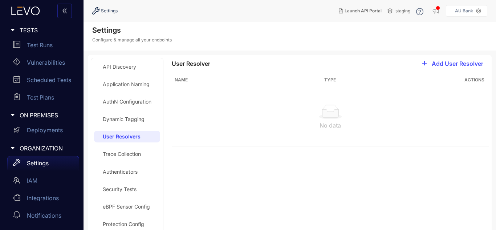
scroll to position [11, 0]
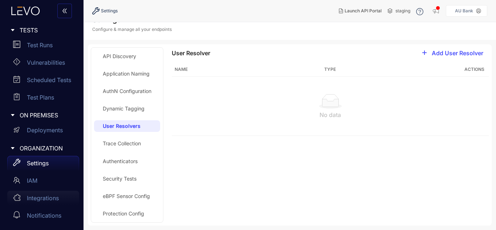
click at [36, 196] on p "Integrations" at bounding box center [43, 198] width 32 height 7
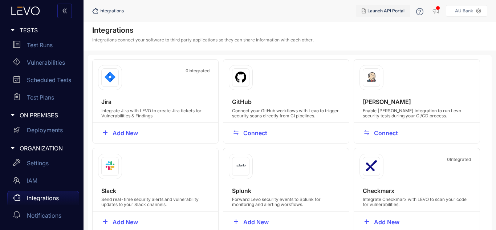
click at [373, 5] on button "Launch API Portal" at bounding box center [383, 11] width 54 height 12
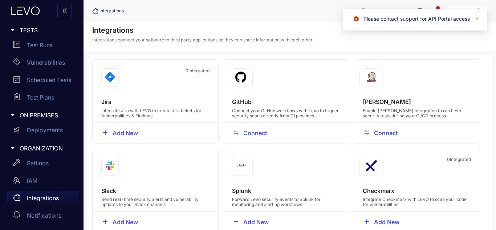
click at [309, 20] on header "Integrations Launch API Portal AU Bank" at bounding box center [289, 11] width 395 height 22
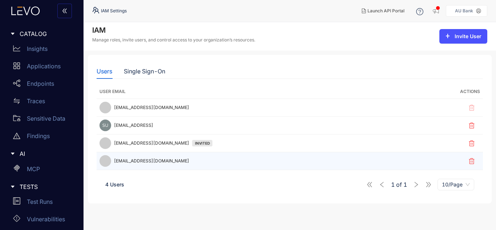
scroll to position [156, 0]
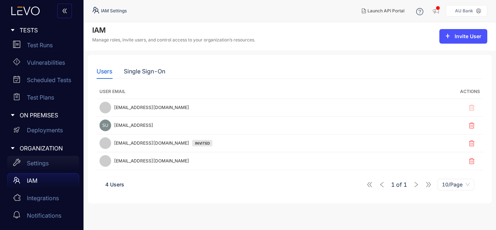
click at [46, 158] on div "Settings" at bounding box center [43, 163] width 72 height 15
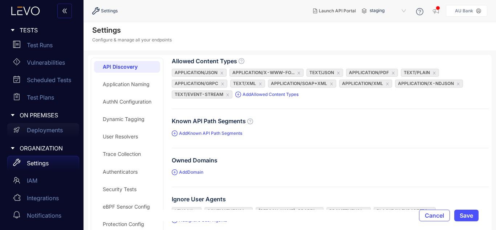
click at [33, 123] on div "Deployments" at bounding box center [43, 130] width 72 height 15
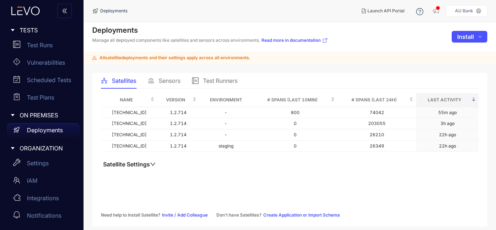
click at [175, 83] on span "Sensors" at bounding box center [170, 80] width 22 height 7
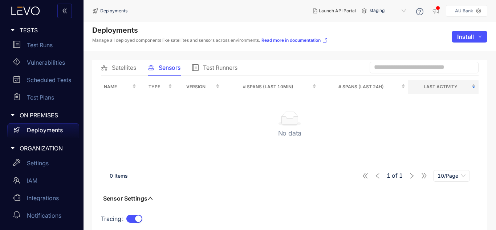
click at [224, 72] on div "Test Runners" at bounding box center [214, 67] width 45 height 15
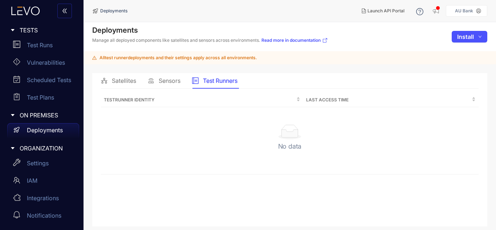
click at [126, 81] on span "Satellites" at bounding box center [124, 80] width 24 height 7
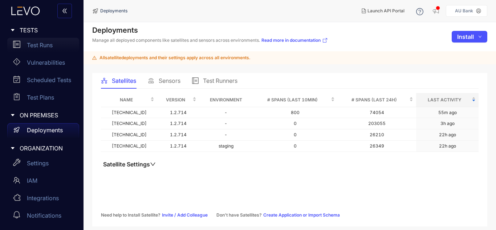
click at [45, 48] on p "Test Runs" at bounding box center [40, 45] width 26 height 7
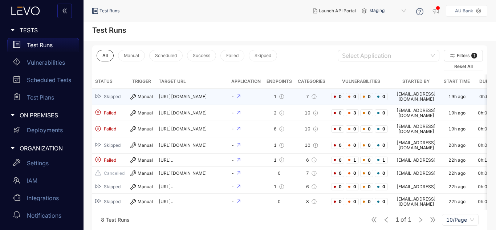
click at [136, 98] on icon at bounding box center [133, 97] width 6 height 6
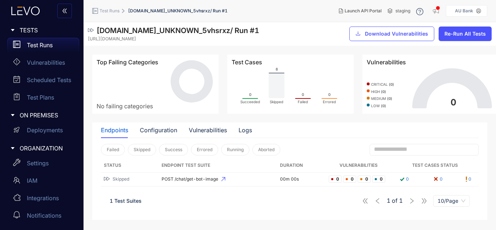
scroll to position [1, 0]
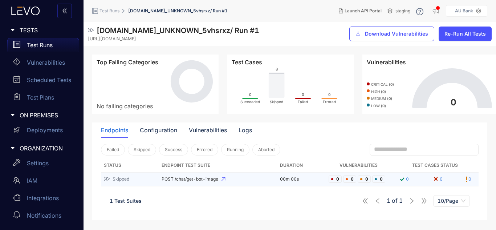
click at [403, 176] on icon at bounding box center [402, 179] width 8 height 8
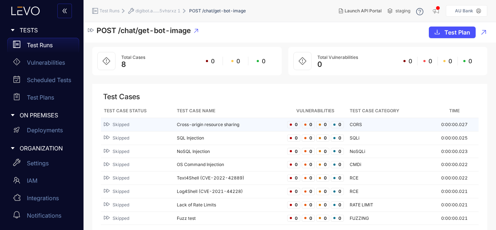
scroll to position [4, 0]
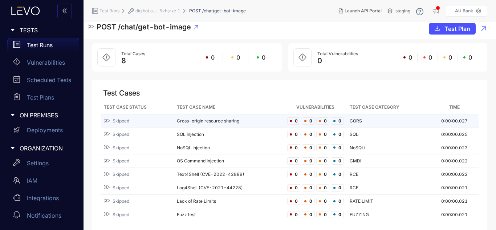
click at [122, 124] on div "Skipped" at bounding box center [137, 121] width 67 height 7
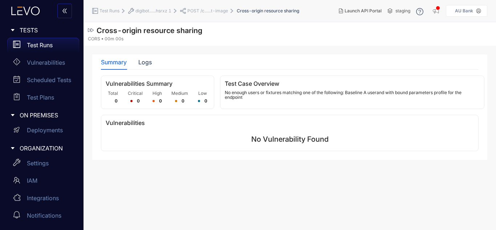
click at [281, 144] on section "No Vulnerability Found" at bounding box center [290, 140] width 368 height 11
click at [40, 134] on div "Deployments" at bounding box center [43, 130] width 72 height 15
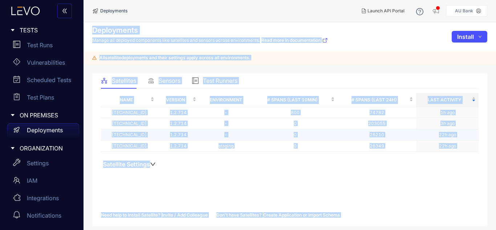
click at [183, 135] on td "1.2.714" at bounding box center [178, 134] width 42 height 11
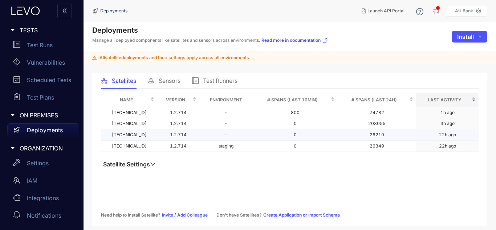
click at [183, 135] on td "1.2.714" at bounding box center [178, 134] width 42 height 11
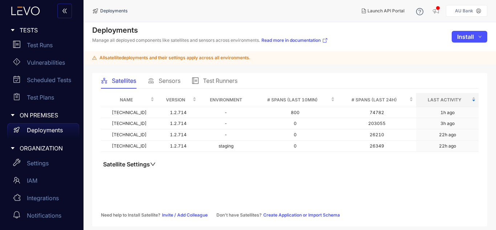
click at [202, 86] on div "Test Runners" at bounding box center [214, 80] width 45 height 15
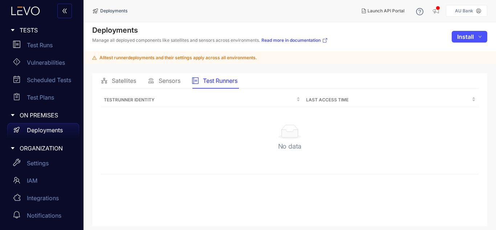
drag, startPoint x: 162, startPoint y: 75, endPoint x: 133, endPoint y: 82, distance: 29.0
click at [133, 82] on span "Satellites" at bounding box center [124, 80] width 24 height 7
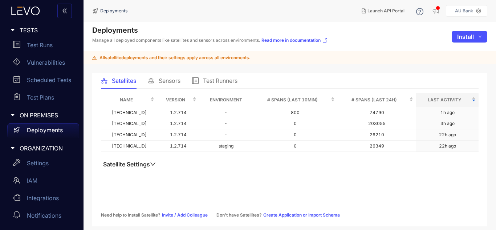
click at [159, 82] on span "Sensors" at bounding box center [170, 80] width 22 height 7
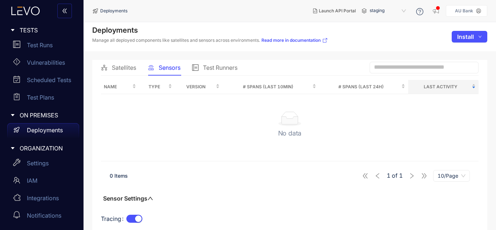
click at [126, 71] on span "Satellites" at bounding box center [124, 67] width 24 height 7
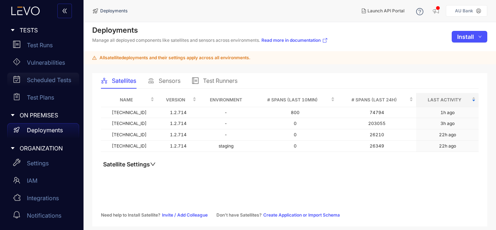
click at [53, 77] on p "Scheduled Tests" at bounding box center [49, 80] width 44 height 7
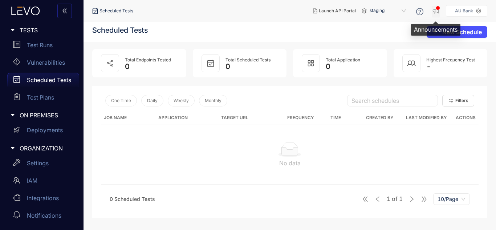
click at [433, 9] on icon "button" at bounding box center [435, 10] width 7 height 7
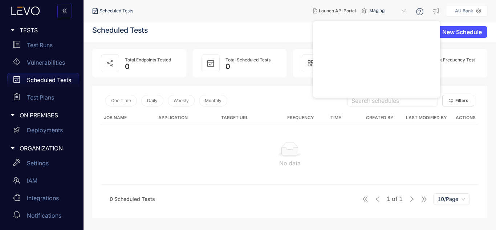
click at [279, 17] on nav "Scheduled Tests" at bounding box center [199, 10] width 215 height 13
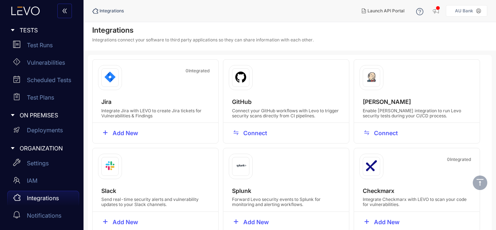
scroll to position [94, 0]
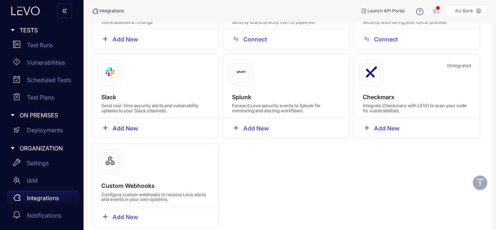
click at [113, 124] on button "Add New" at bounding box center [120, 128] width 46 height 12
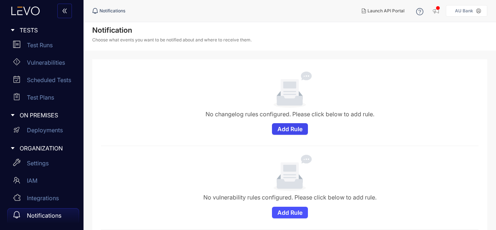
click at [285, 128] on span "Add Rule" at bounding box center [289, 129] width 25 height 7
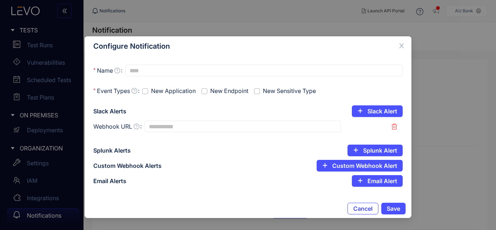
click at [364, 203] on button "Cancel" at bounding box center [362, 209] width 31 height 12
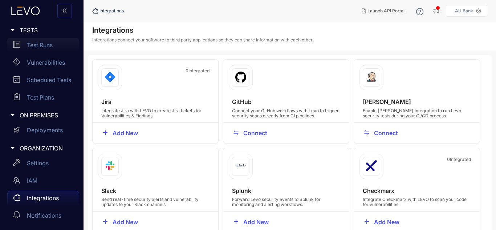
click at [30, 42] on p "Test Runs" at bounding box center [40, 45] width 26 height 7
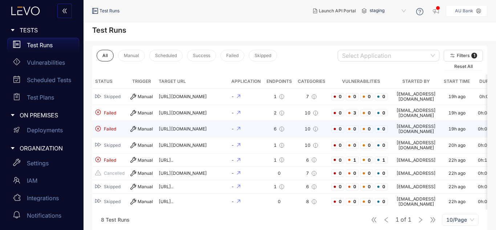
click at [136, 126] on div "Manual" at bounding box center [141, 129] width 23 height 6
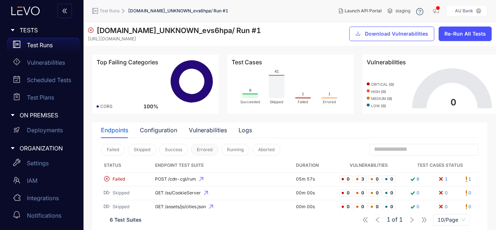
scroll to position [60, 0]
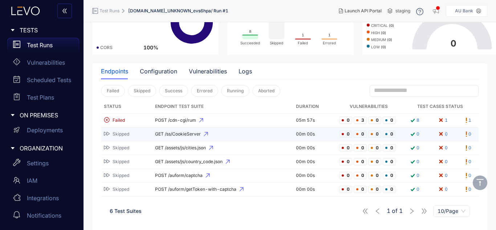
click at [465, 134] on div "0 0 0" at bounding box center [439, 134] width 71 height 8
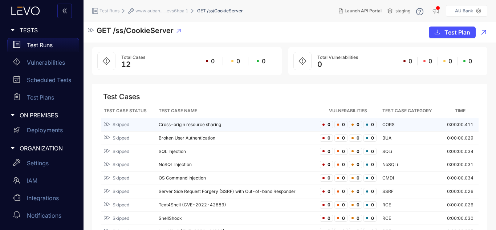
scroll to position [57, 0]
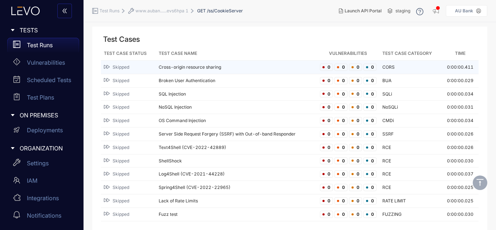
click at [201, 67] on td "Cross-origin resource sharing" at bounding box center [236, 67] width 161 height 13
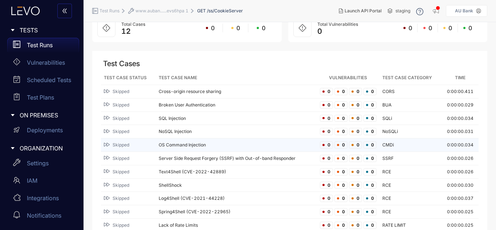
scroll to position [57, 0]
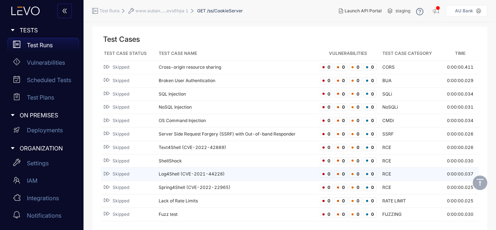
click at [228, 177] on td "Log4Shell (CVE-2021-44228)" at bounding box center [236, 173] width 161 height 13
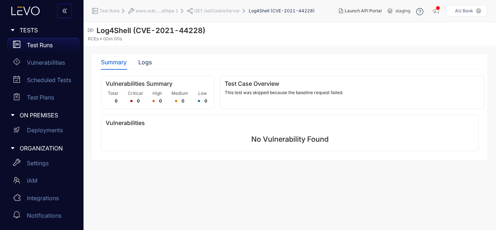
click at [205, 99] on span "0" at bounding box center [205, 100] width 3 height 5
drag, startPoint x: 110, startPoint y: 94, endPoint x: 237, endPoint y: 108, distance: 127.8
click at [237, 108] on div "Vulnerabilities Summary Total 0 Critical 0 High 0 Medium 0 Low 0 Test Case Over…" at bounding box center [289, 91] width 377 height 33
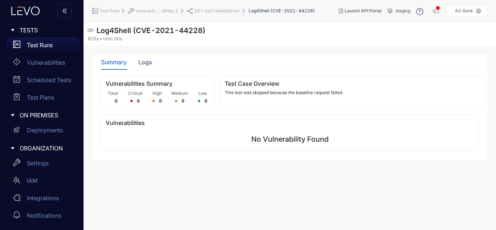
click at [335, 87] on div "Test Case Overview This test was skipped because the baseline request failed." at bounding box center [352, 91] width 264 height 33
click at [42, 70] on link "Vulnerabilities" at bounding box center [43, 63] width 72 height 17
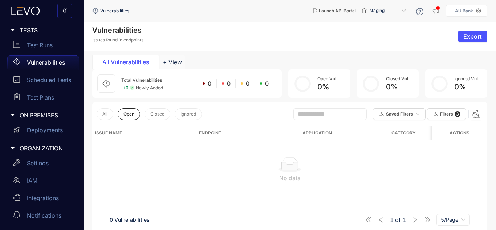
scroll to position [52, 0]
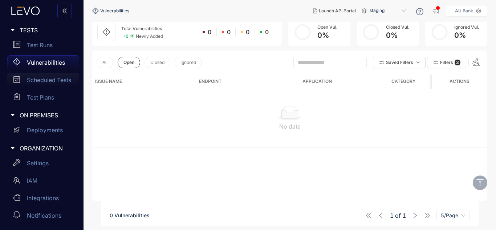
click at [53, 83] on p "Scheduled Tests" at bounding box center [49, 80] width 44 height 7
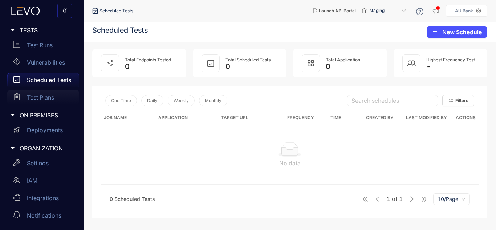
click at [42, 96] on p "Test Plans" at bounding box center [40, 97] width 27 height 7
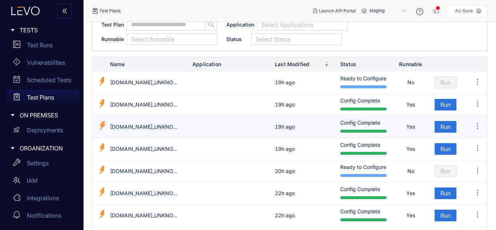
scroll to position [27, 0]
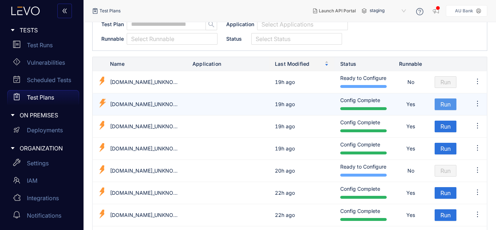
click at [446, 105] on span "Run" at bounding box center [445, 104] width 10 height 7
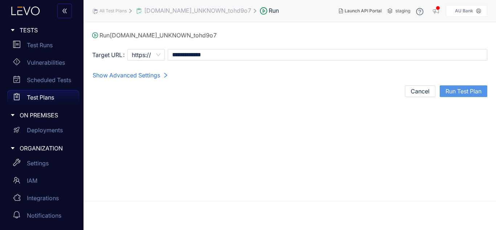
click at [449, 94] on span "Run Test Plan" at bounding box center [463, 91] width 36 height 7
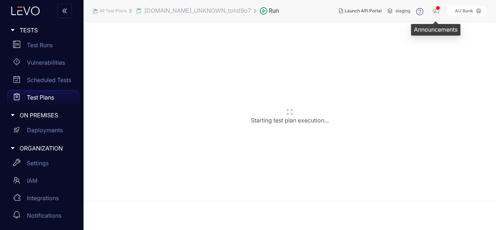
click at [436, 12] on icon "button" at bounding box center [436, 10] width 6 height 5
click at [318, 9] on nav "All Test Plans [DOMAIN_NAME]_UNKNOWN_tohd9o7 Run" at bounding box center [212, 10] width 241 height 13
drag, startPoint x: 436, startPoint y: 12, endPoint x: 312, endPoint y: 7, distance: 124.2
click at [312, 7] on nav "All Test Plans [DOMAIN_NAME]_UNKNOWN_tohd9o7 Run" at bounding box center [212, 10] width 241 height 13
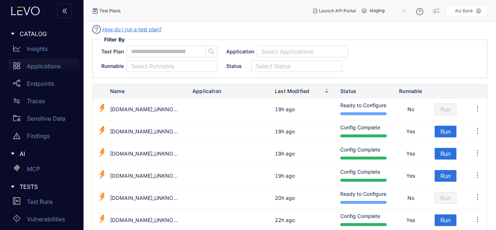
click at [28, 64] on p "Applications" at bounding box center [44, 66] width 34 height 7
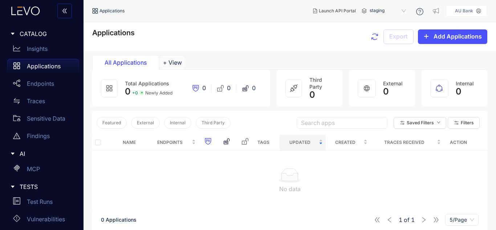
scroll to position [52, 0]
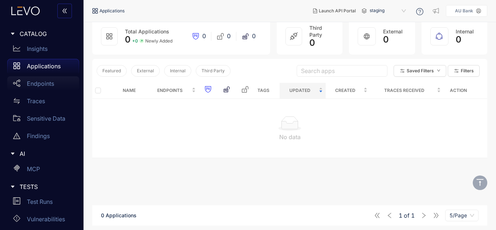
click at [49, 87] on div "Endpoints" at bounding box center [43, 83] width 72 height 15
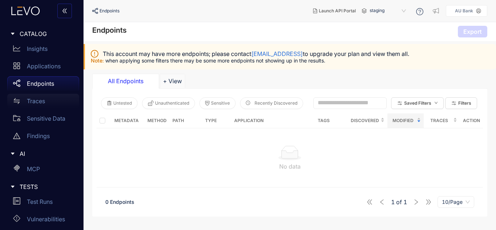
click at [32, 106] on div "Traces" at bounding box center [43, 101] width 72 height 15
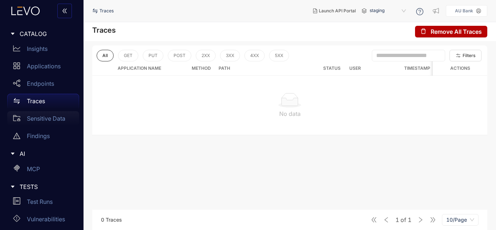
click at [48, 122] on div "Sensitive Data" at bounding box center [43, 118] width 72 height 15
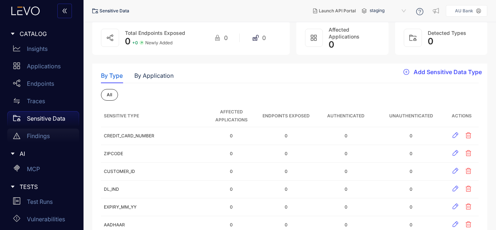
click at [36, 139] on div "Findings" at bounding box center [43, 135] width 72 height 15
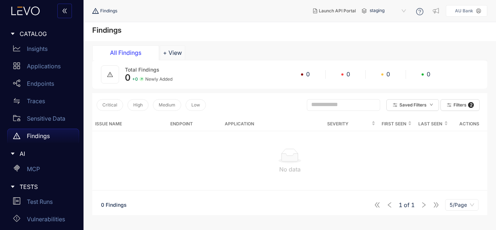
scroll to position [42, 0]
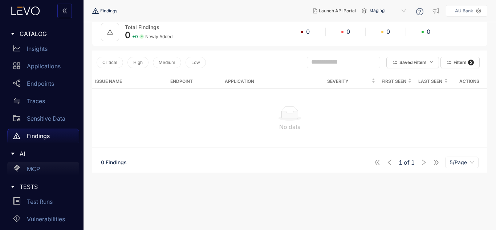
click at [55, 162] on div "MCP" at bounding box center [43, 169] width 72 height 15
